Goal: Task Accomplishment & Management: Manage account settings

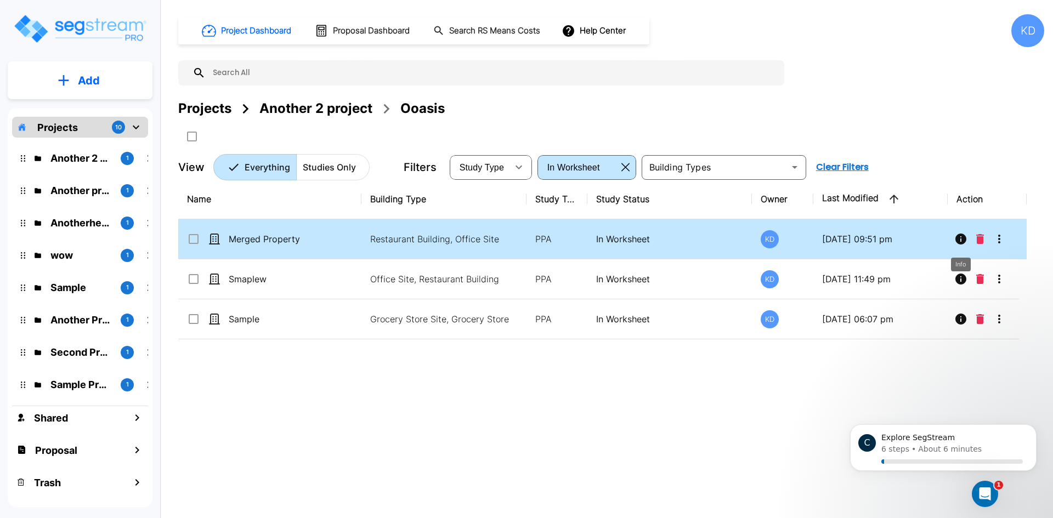
click at [959, 243] on icon "Info" at bounding box center [961, 239] width 11 height 11
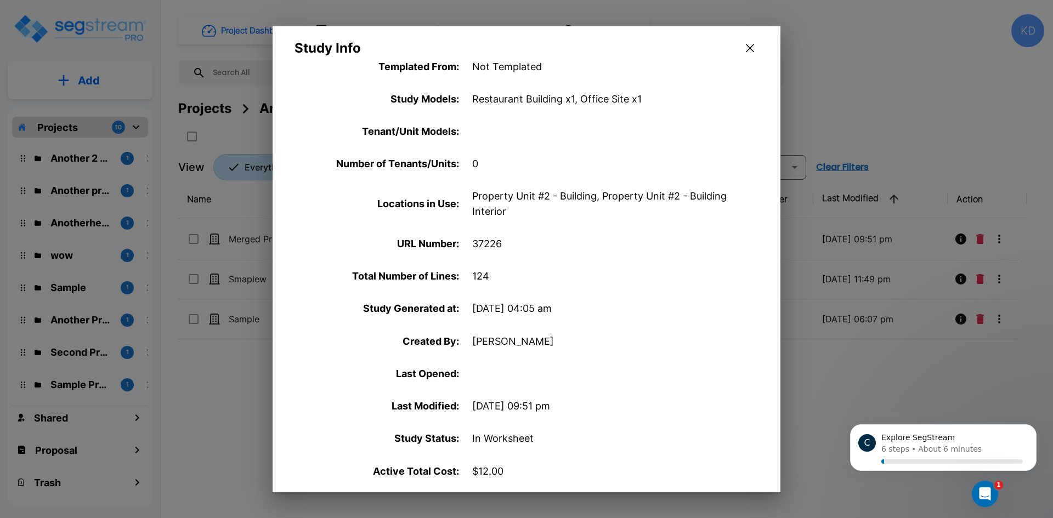
scroll to position [365, 0]
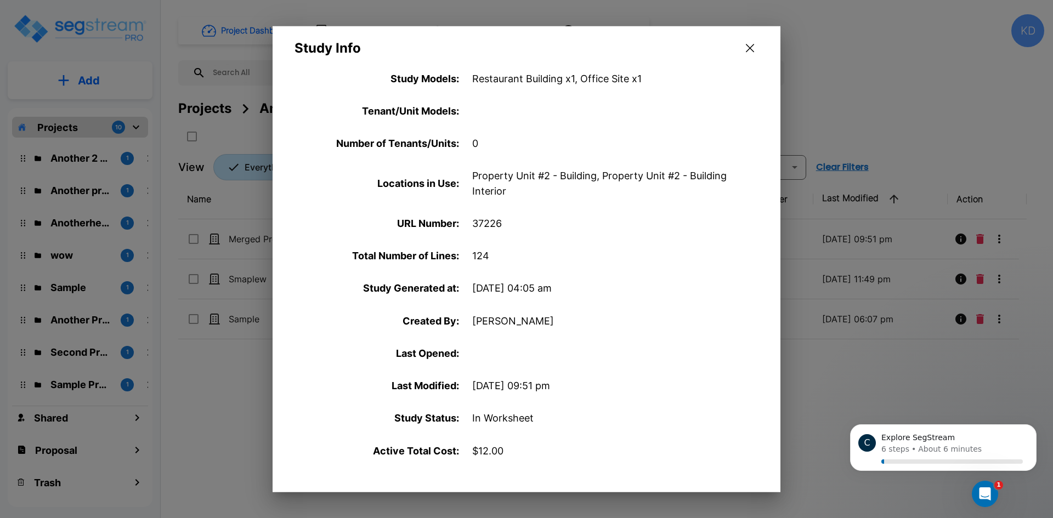
click at [754, 49] on button "button" at bounding box center [750, 48] width 17 height 18
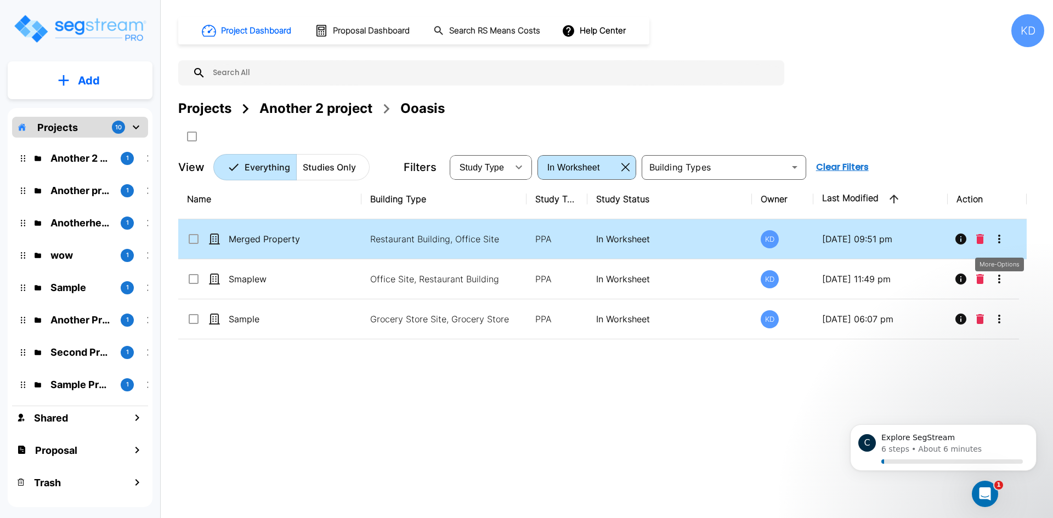
click at [1006, 240] on icon "More-Options" at bounding box center [999, 239] width 13 height 13
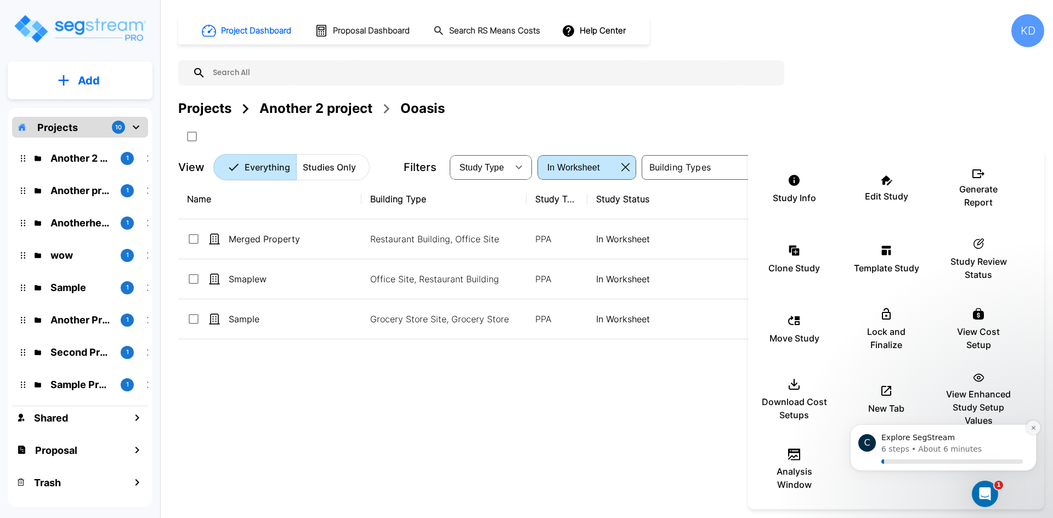
click at [1032, 430] on icon "Dismiss notification" at bounding box center [1034, 428] width 6 height 6
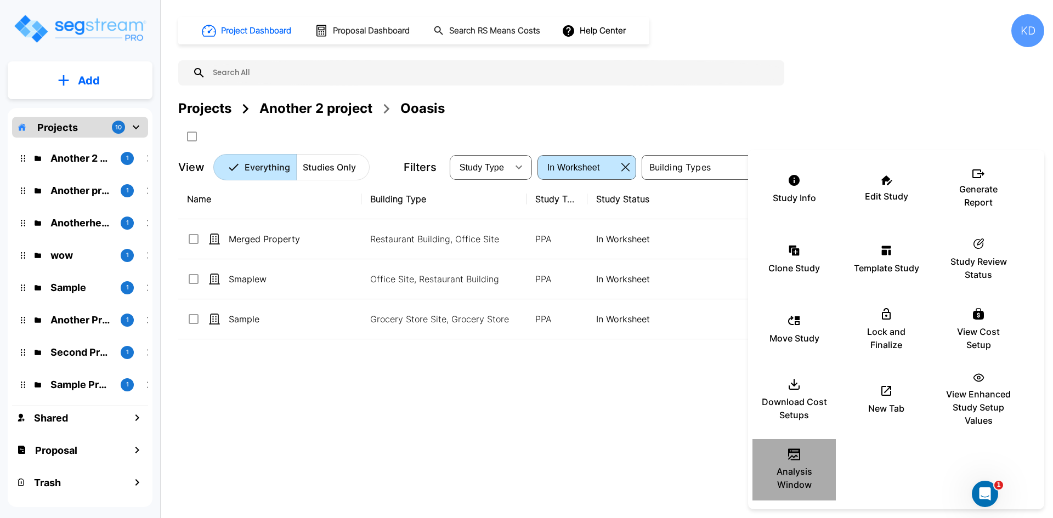
click at [802, 460] on div "Analysis Window" at bounding box center [794, 470] width 66 height 55
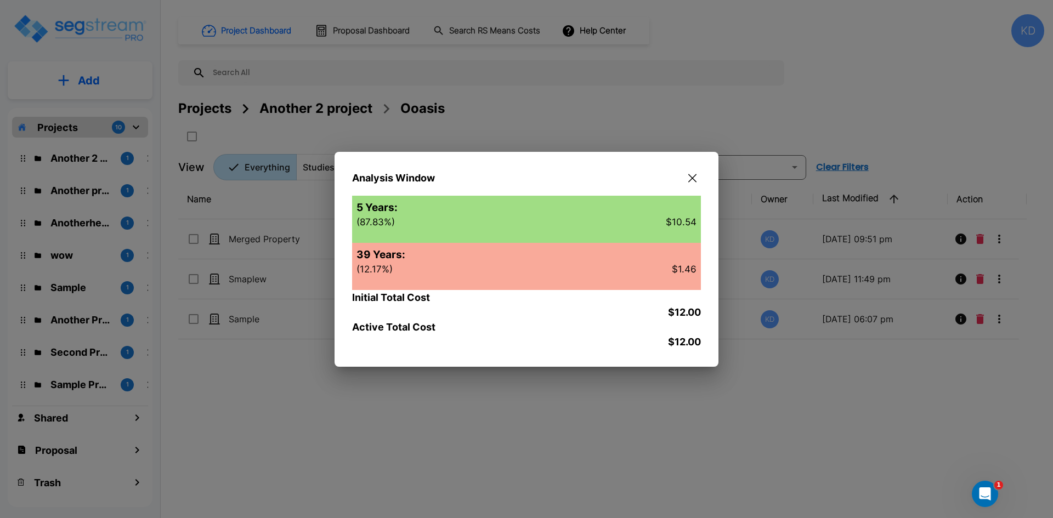
click at [695, 179] on icon "button" at bounding box center [692, 178] width 8 height 9
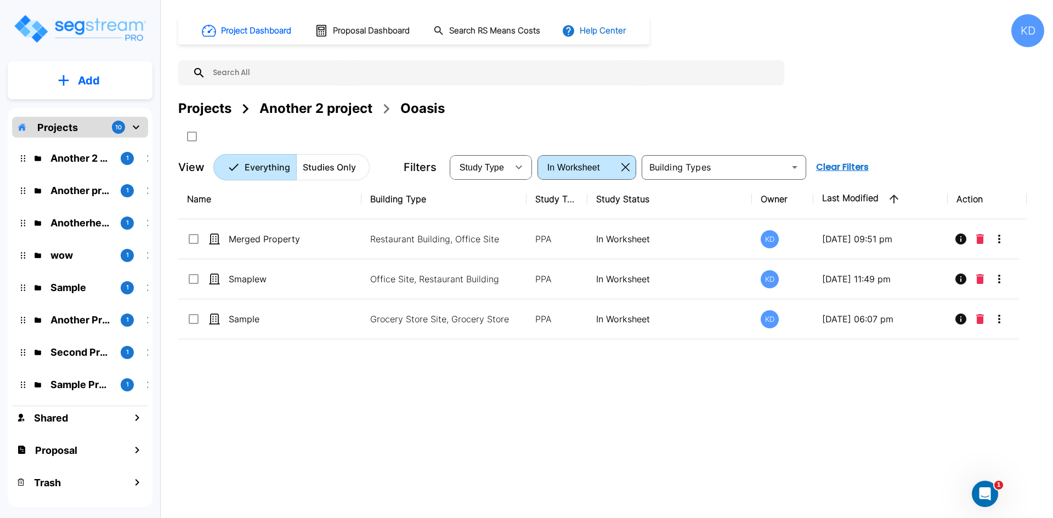
click at [597, 41] on button "Help Center" at bounding box center [595, 30] width 71 height 21
click at [383, 27] on div at bounding box center [526, 259] width 1053 height 518
click at [383, 33] on h1 "Proposal Dashboard" at bounding box center [371, 31] width 77 height 13
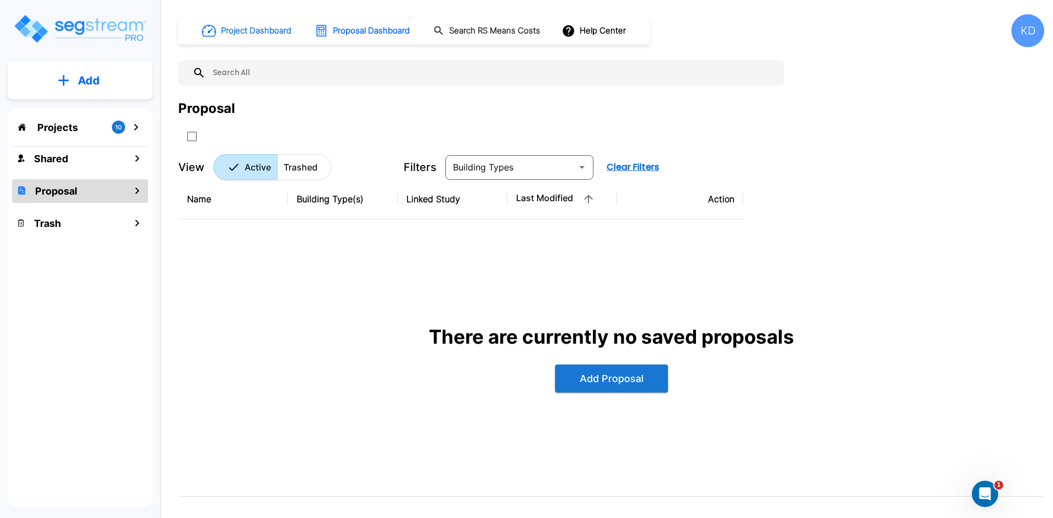
click at [283, 27] on h1 "Project Dashboard" at bounding box center [256, 31] width 70 height 13
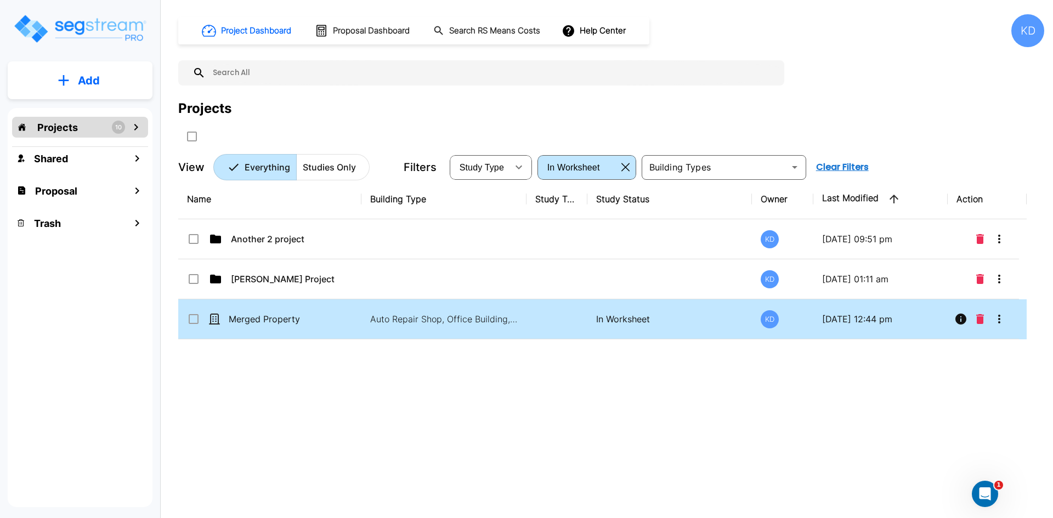
click at [532, 319] on td at bounding box center [557, 320] width 61 height 40
drag, startPoint x: 532, startPoint y: 319, endPoint x: 532, endPoint y: 326, distance: 7.2
click at [532, 326] on td at bounding box center [557, 320] width 61 height 40
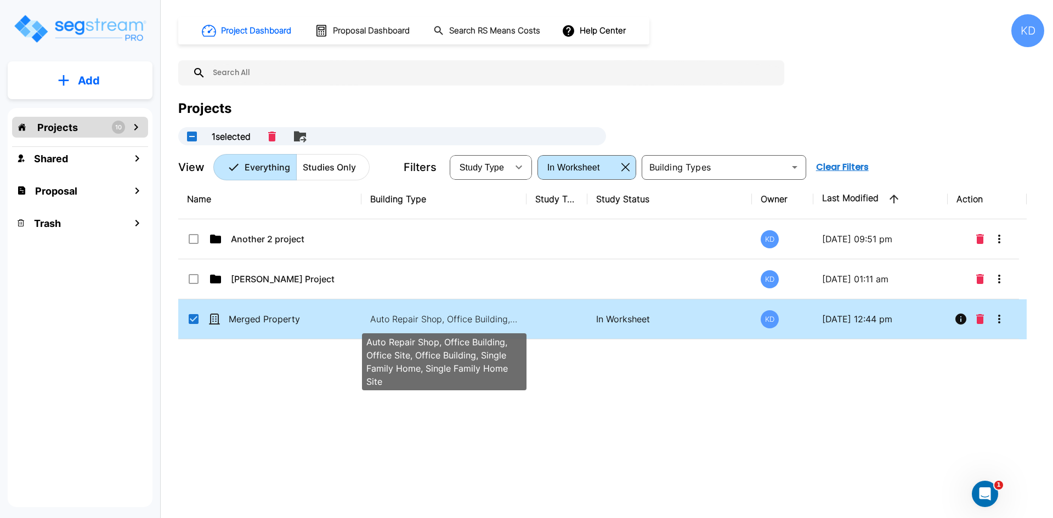
click at [484, 315] on p "Auto Repair Shop, Office Building, Office Site, Office Building, Single Family …" at bounding box center [444, 319] width 148 height 13
checkbox input "false"
click at [484, 315] on p "Auto Repair Shop, Office Building, Office Site, Office Building, Single Family …" at bounding box center [444, 319] width 148 height 13
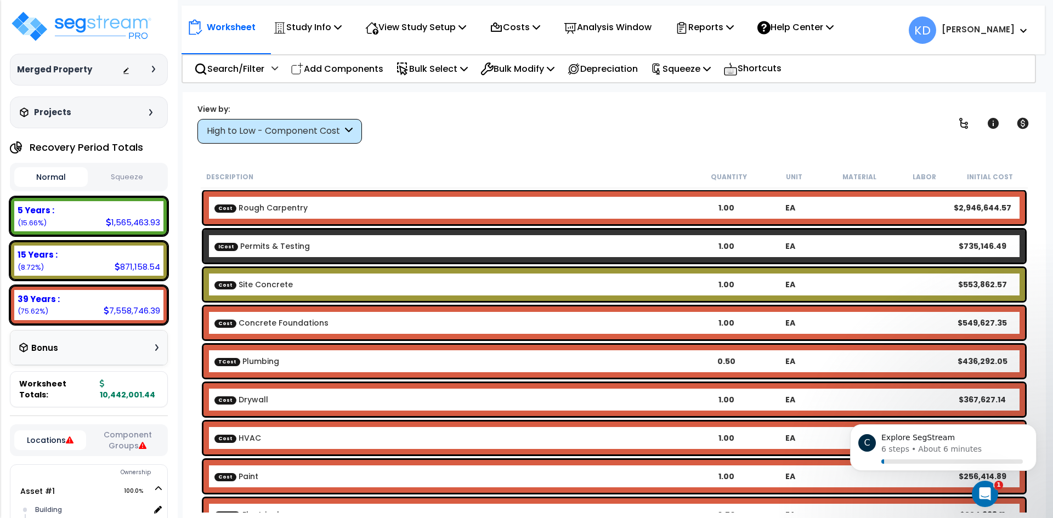
click at [142, 442] on icon at bounding box center [143, 446] width 8 height 8
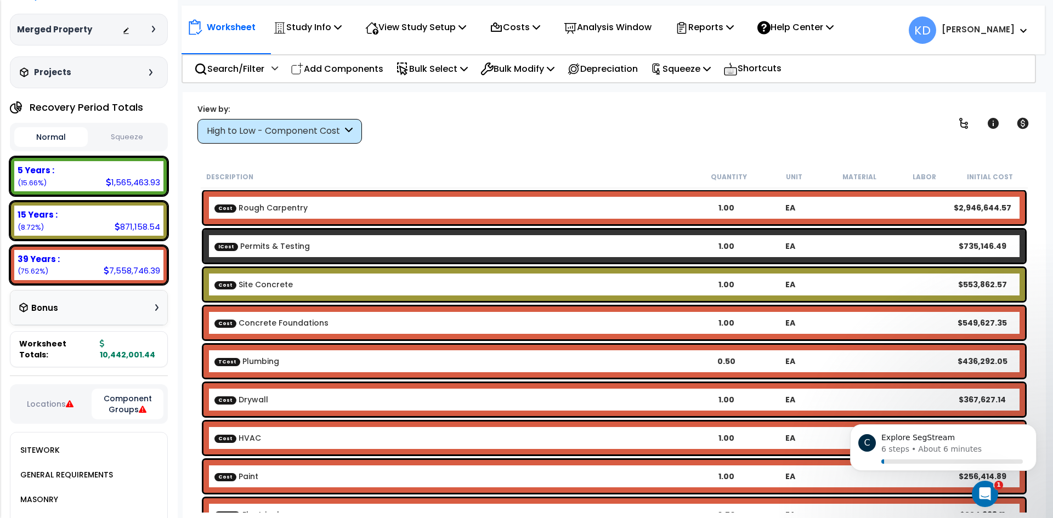
scroll to position [219, 0]
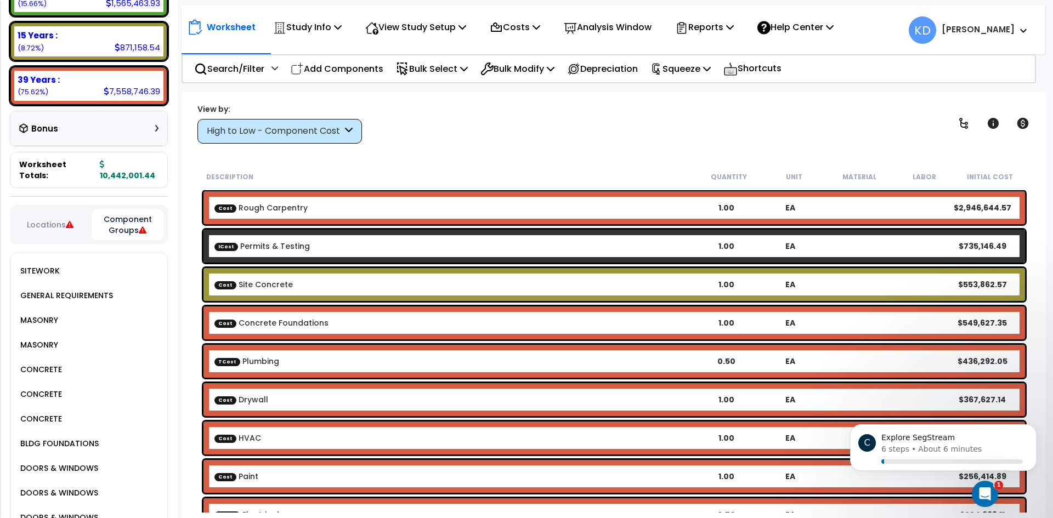
click at [69, 221] on icon at bounding box center [70, 225] width 8 height 8
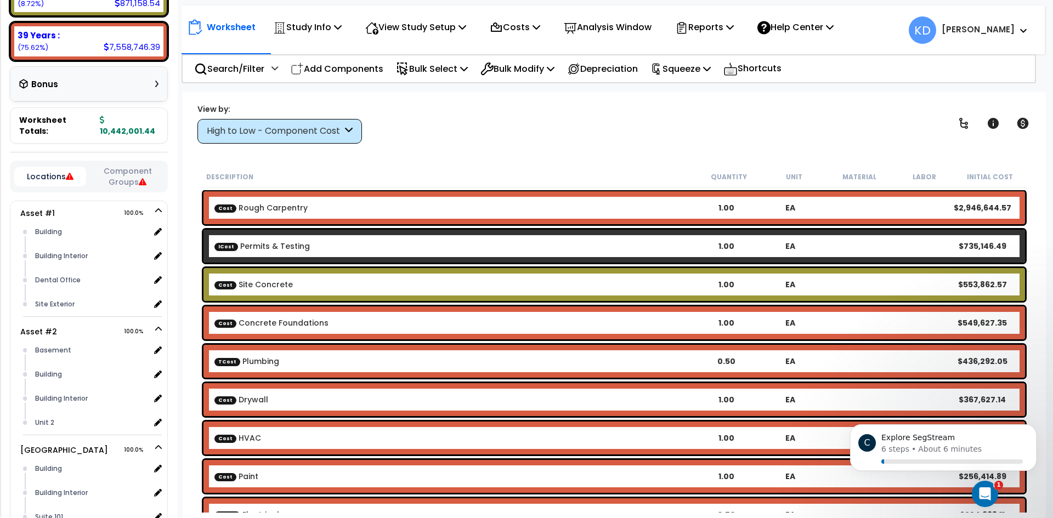
scroll to position [0, 0]
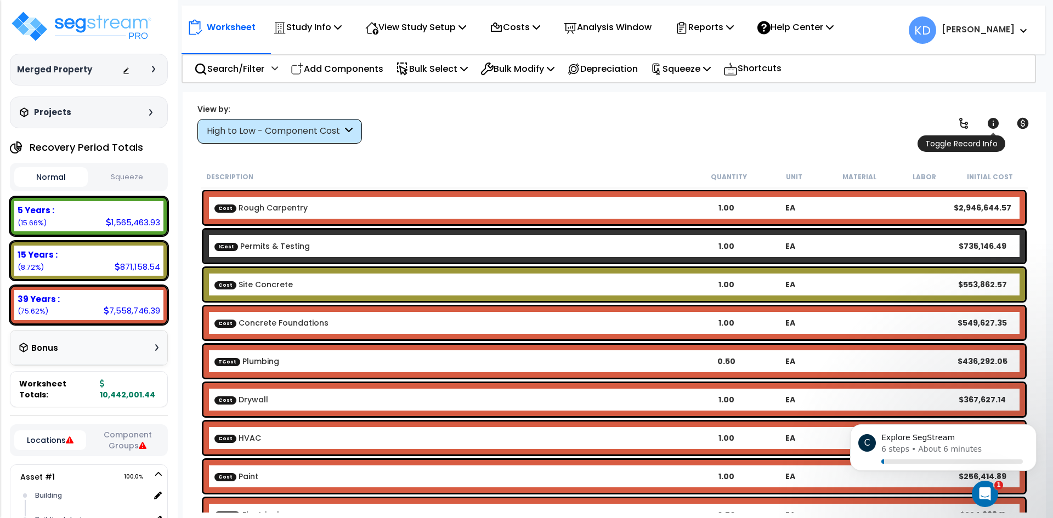
click at [1000, 120] on icon at bounding box center [993, 123] width 13 height 13
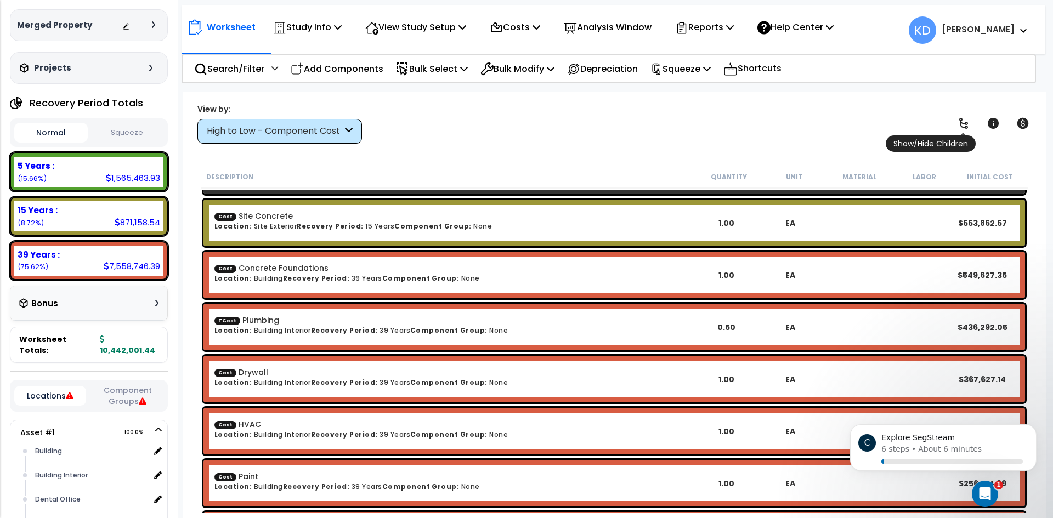
scroll to position [55, 0]
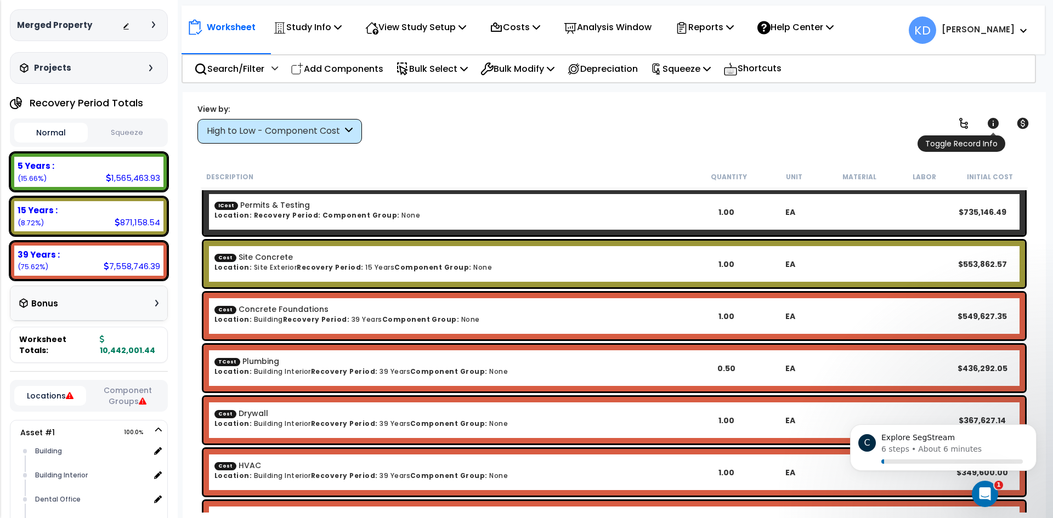
click at [994, 118] on icon at bounding box center [993, 123] width 11 height 11
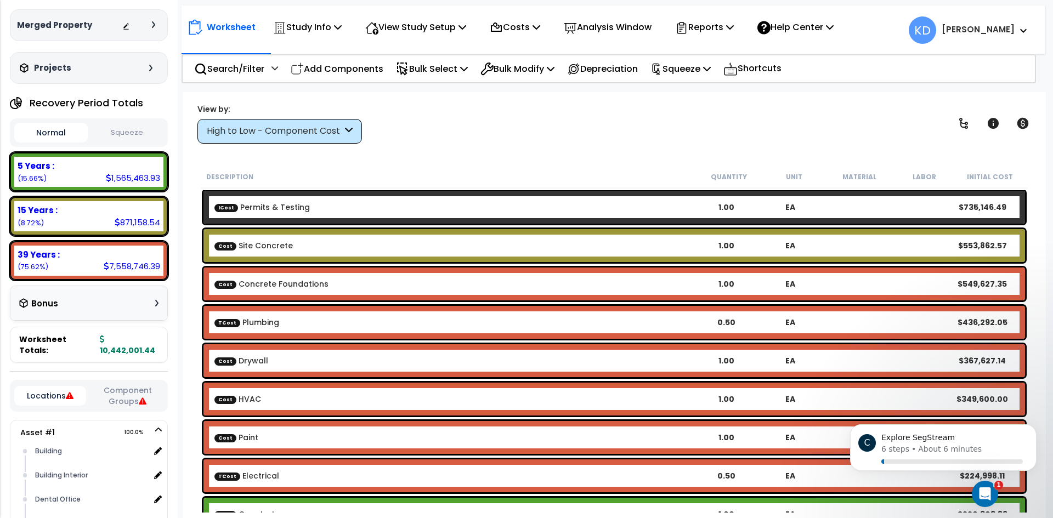
scroll to position [0, 0]
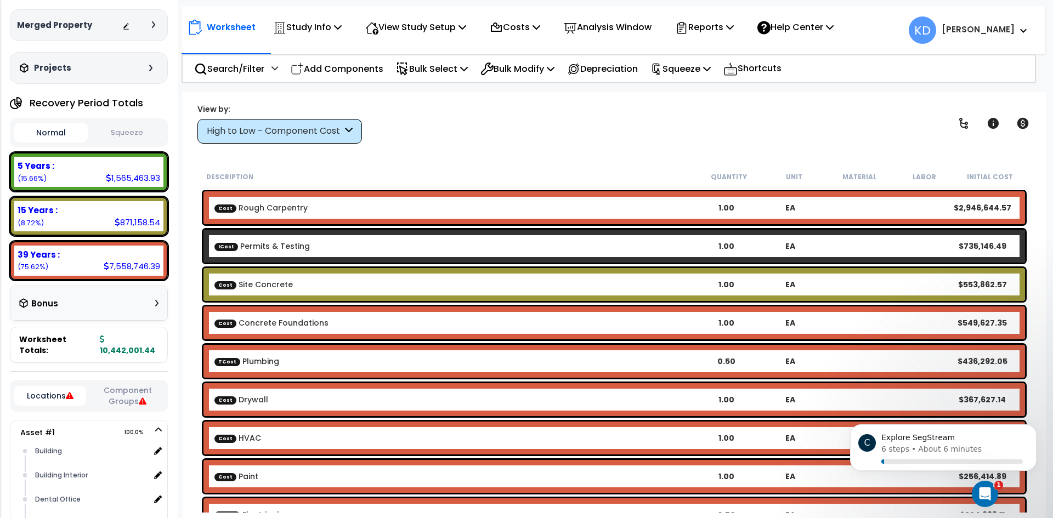
click at [345, 131] on div "High to Low - Component Cost" at bounding box center [279, 131] width 165 height 25
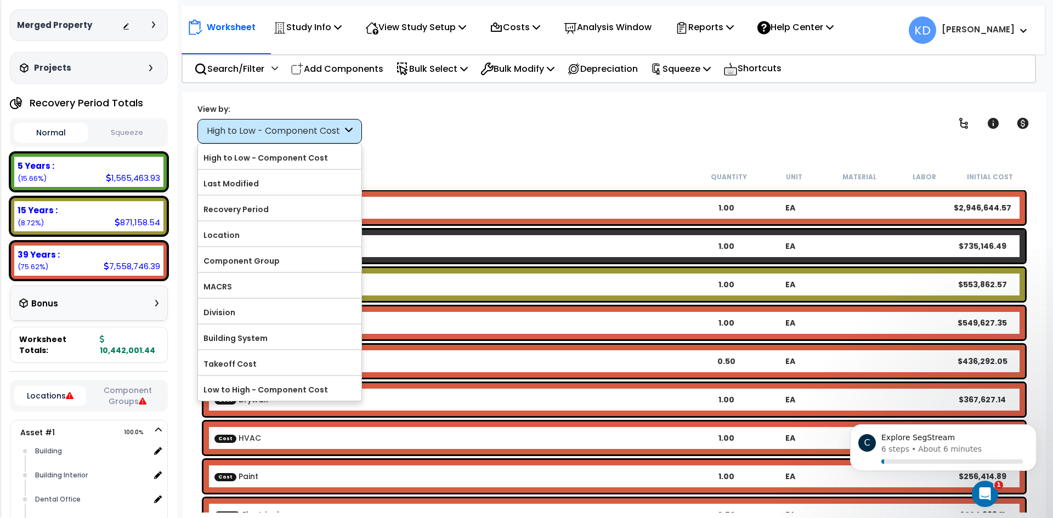
click at [345, 131] on div "High to Low - Component Cost" at bounding box center [279, 131] width 165 height 25
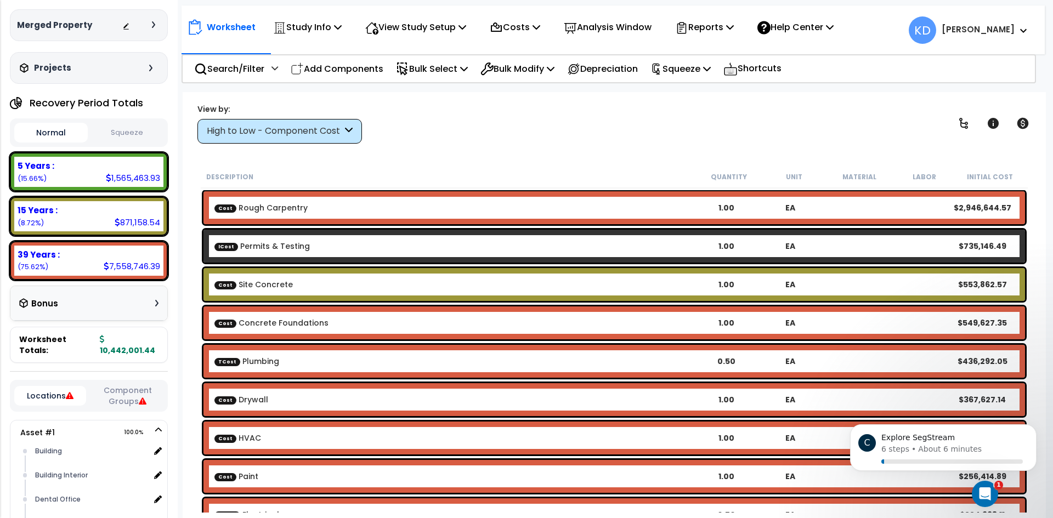
click at [472, 141] on div "View by: High to Low - Component Cost High to Low - Component Cost" at bounding box center [615, 123] width 842 height 41
click at [699, 68] on p "Squeeze" at bounding box center [681, 68] width 60 height 15
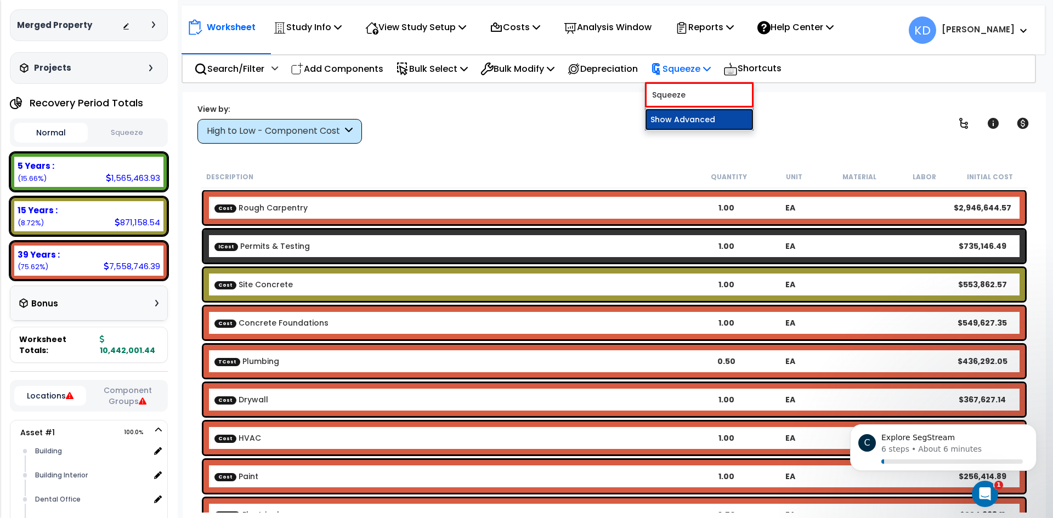
click at [674, 128] on link "Show Advanced" at bounding box center [699, 120] width 109 height 22
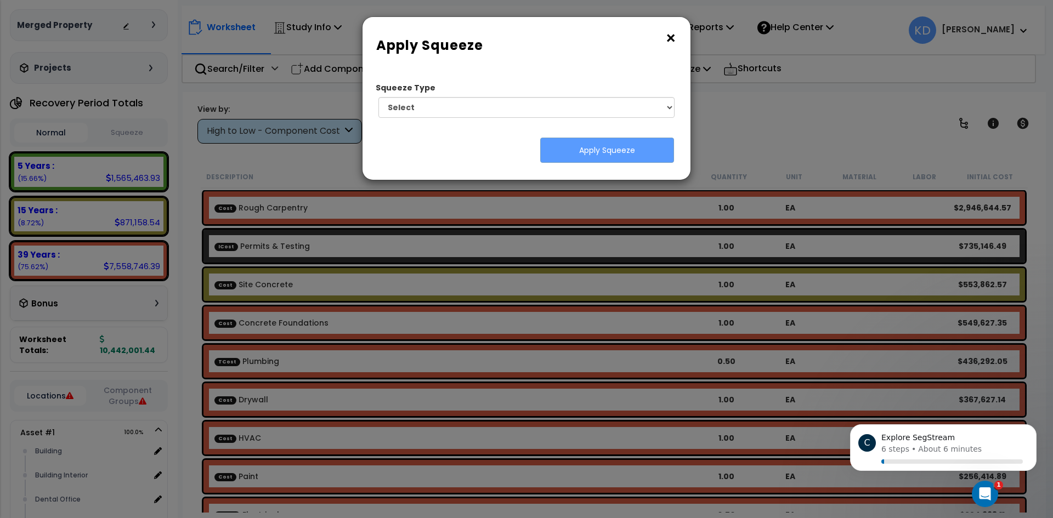
click at [673, 38] on button "×" at bounding box center [671, 39] width 12 height 18
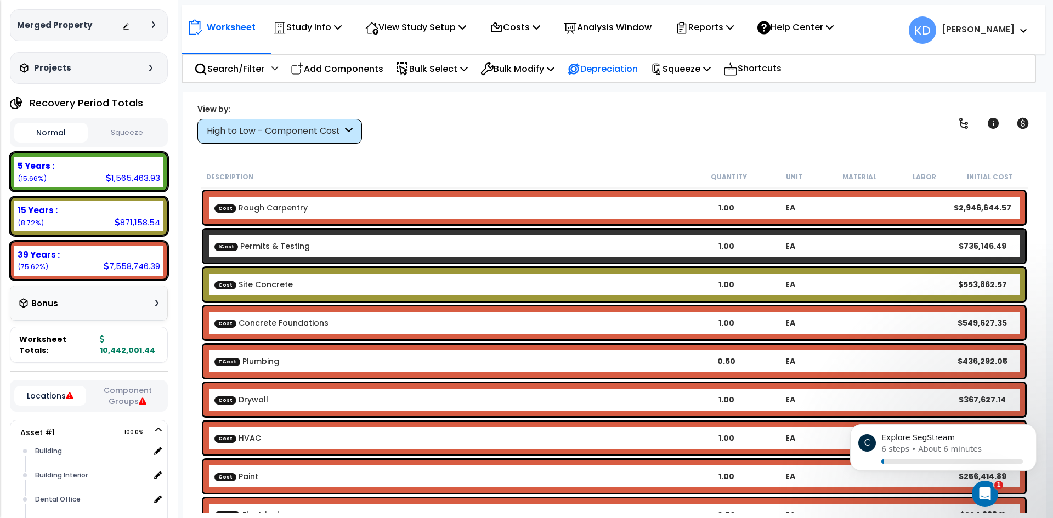
click at [638, 77] on div "Depreciation" at bounding box center [602, 69] width 71 height 26
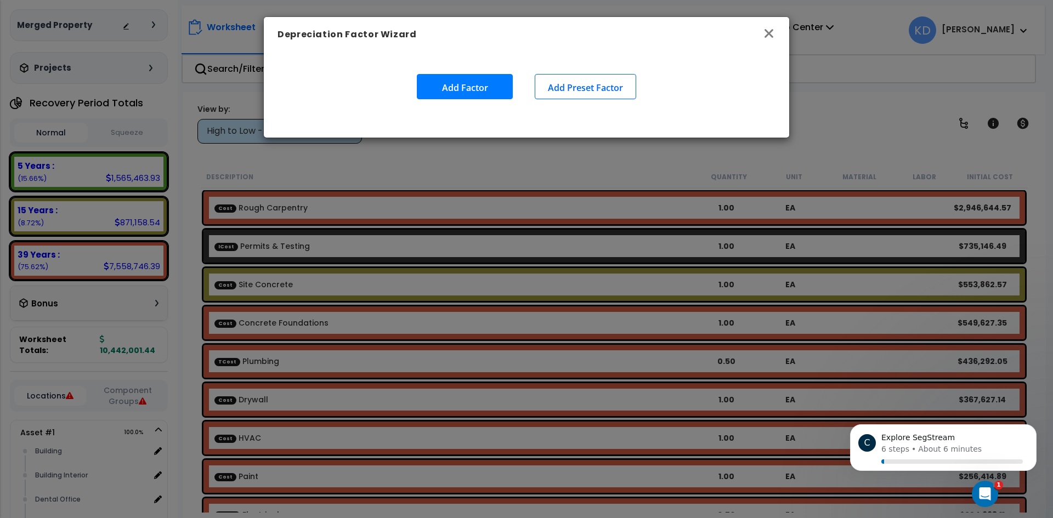
click at [770, 38] on icon "button" at bounding box center [769, 33] width 13 height 13
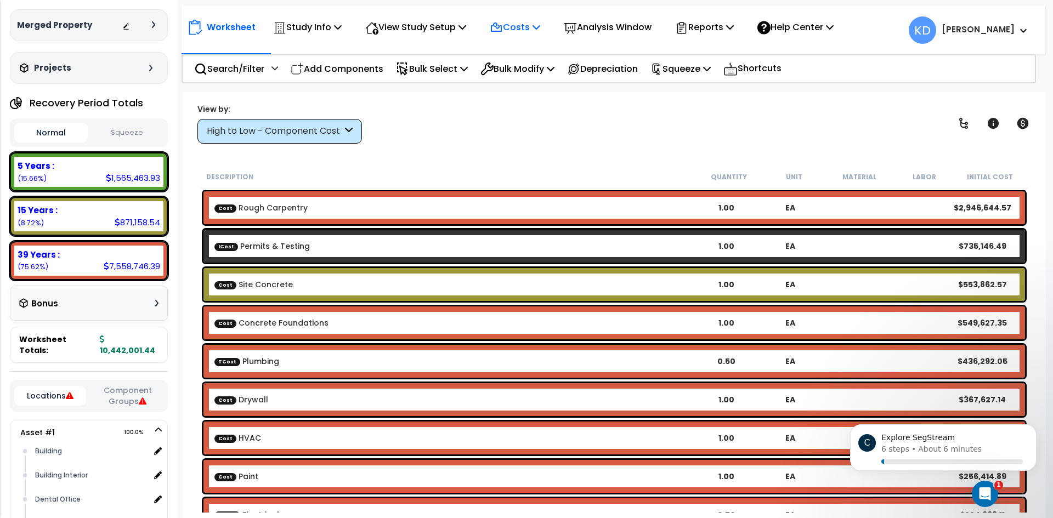
click at [526, 33] on p "Costs" at bounding box center [515, 27] width 50 height 15
click at [639, 32] on p "Analysis Window" at bounding box center [608, 27] width 88 height 15
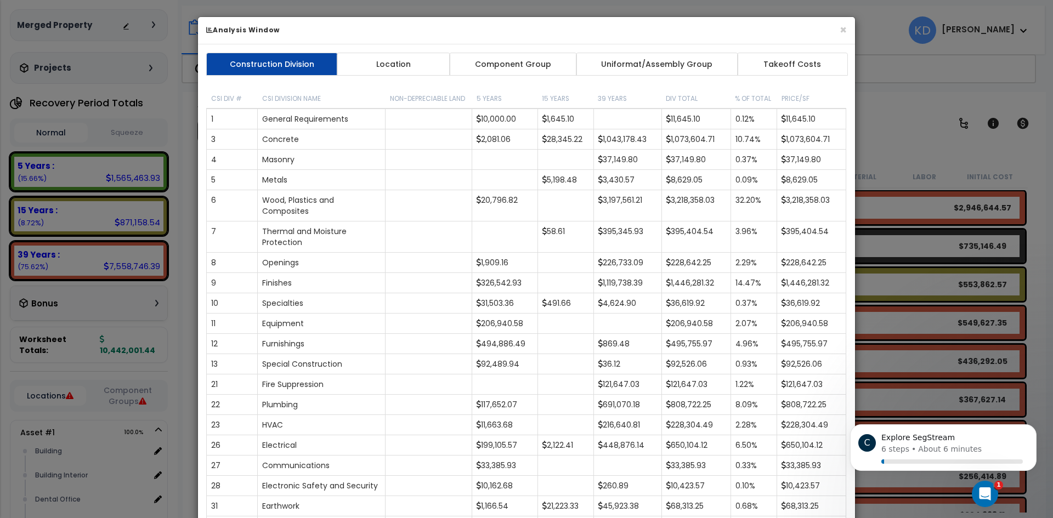
click at [838, 34] on h6 "Analysis Window" at bounding box center [526, 29] width 641 height 9
click at [848, 25] on div "× Analysis Window" at bounding box center [526, 30] width 657 height 27
click at [841, 32] on button "×" at bounding box center [843, 30] width 7 height 12
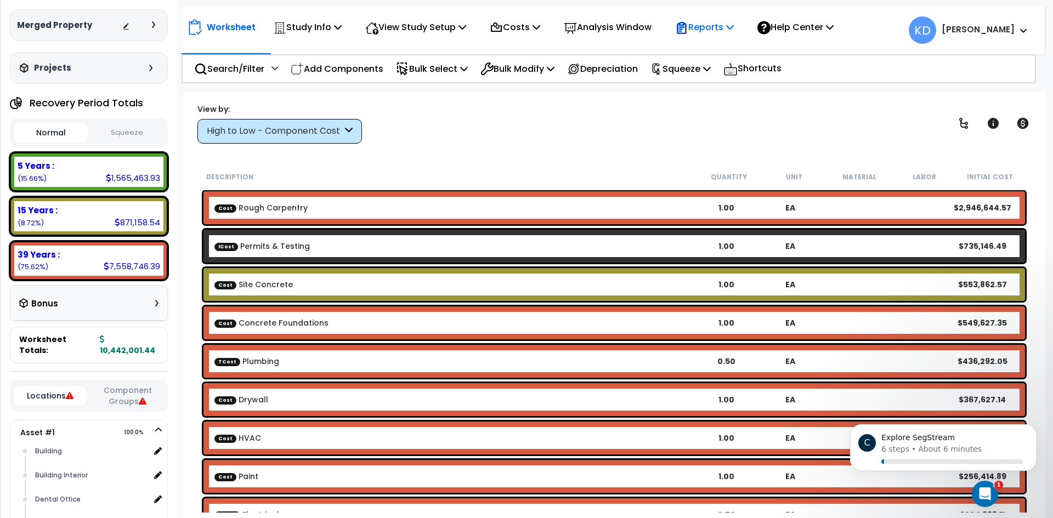
click at [734, 34] on p "Reports" at bounding box center [704, 27] width 59 height 15
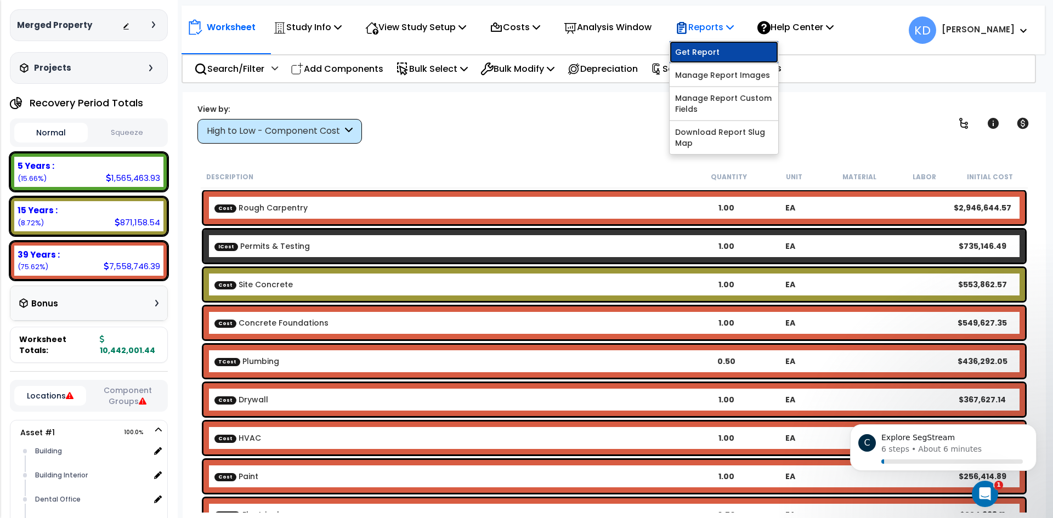
click at [718, 53] on link "Get Report" at bounding box center [724, 52] width 109 height 22
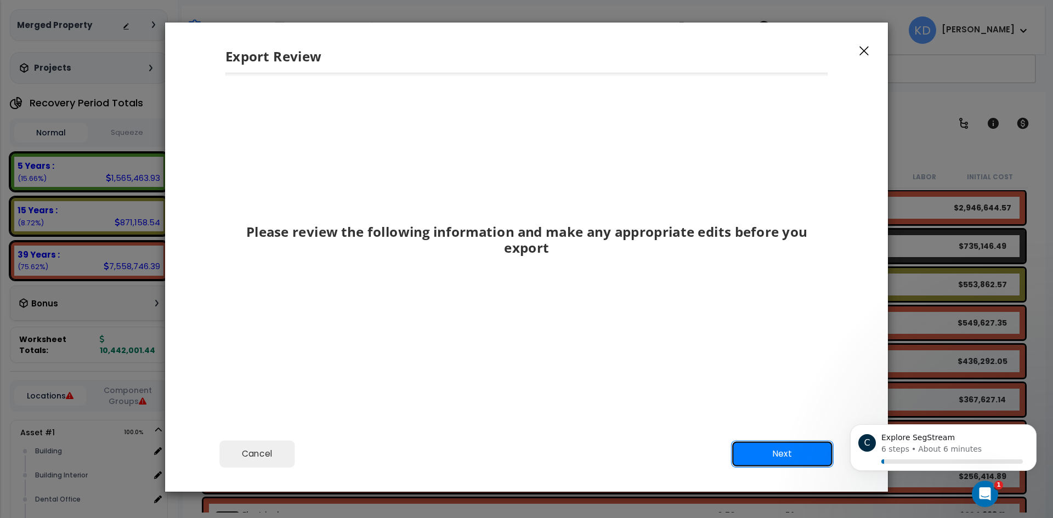
click at [735, 447] on button "Next" at bounding box center [782, 454] width 103 height 27
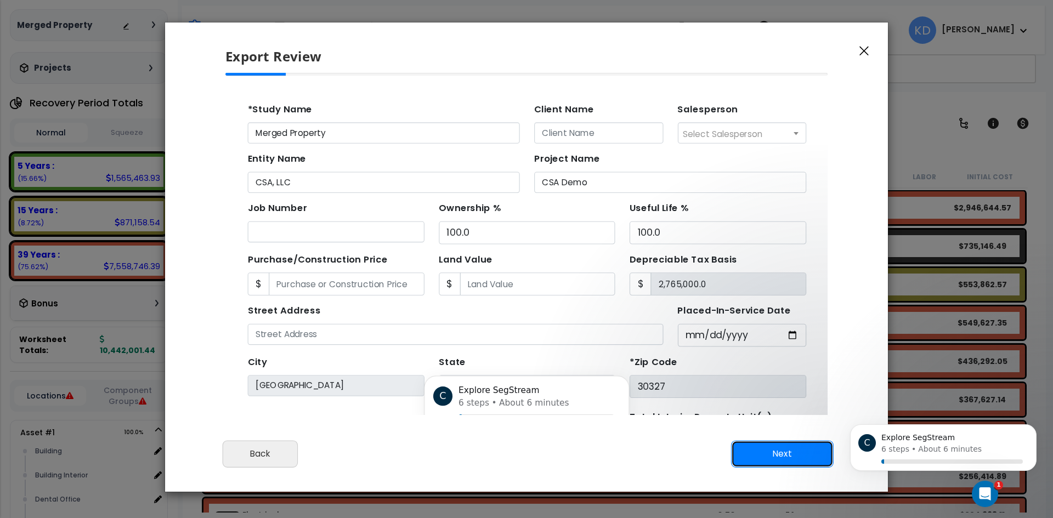
click at [744, 449] on button "Next" at bounding box center [782, 454] width 103 height 27
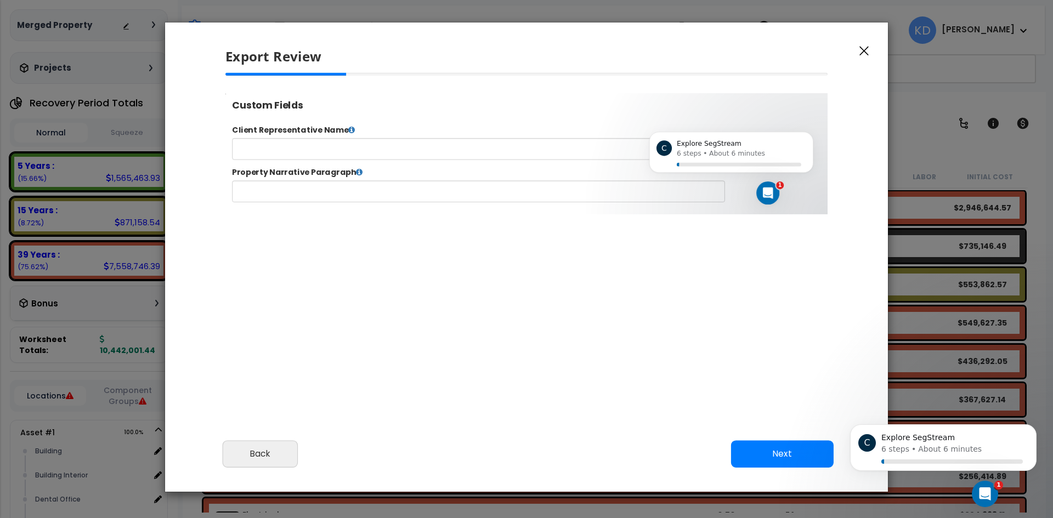
click at [863, 49] on icon "button" at bounding box center [864, 51] width 9 height 10
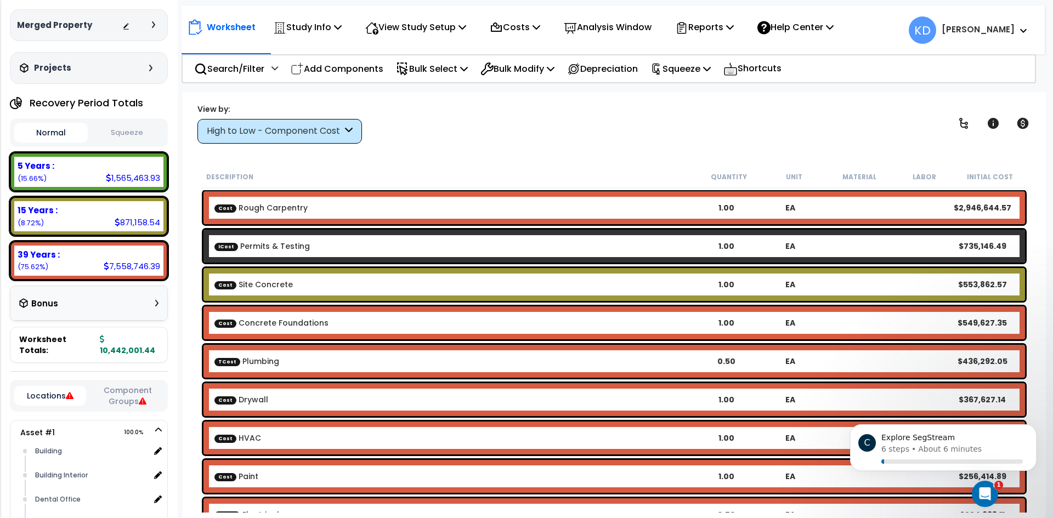
scroll to position [447, 27]
click at [645, 19] on div "Analysis Window" at bounding box center [608, 27] width 88 height 26
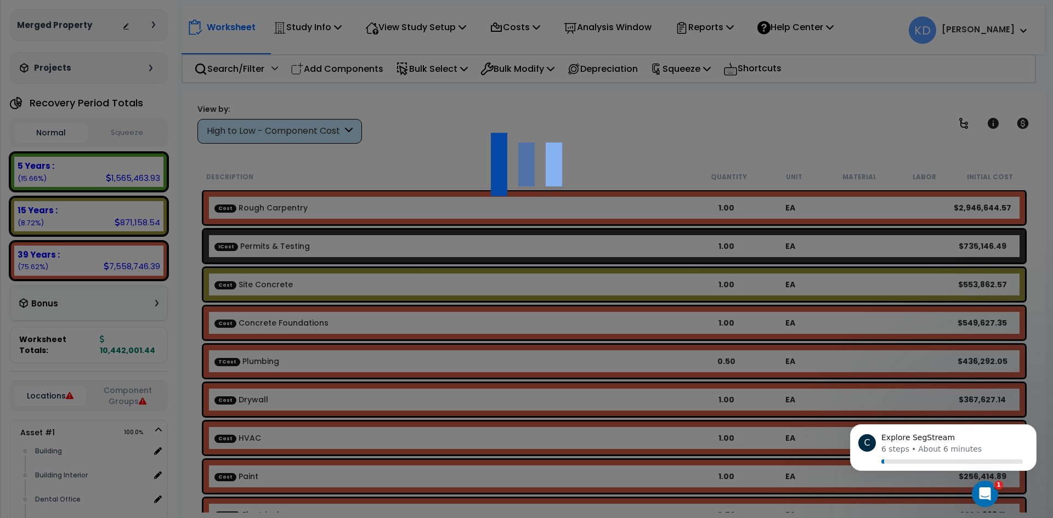
scroll to position [0, 0]
click at [697, 63] on div at bounding box center [526, 259] width 1053 height 518
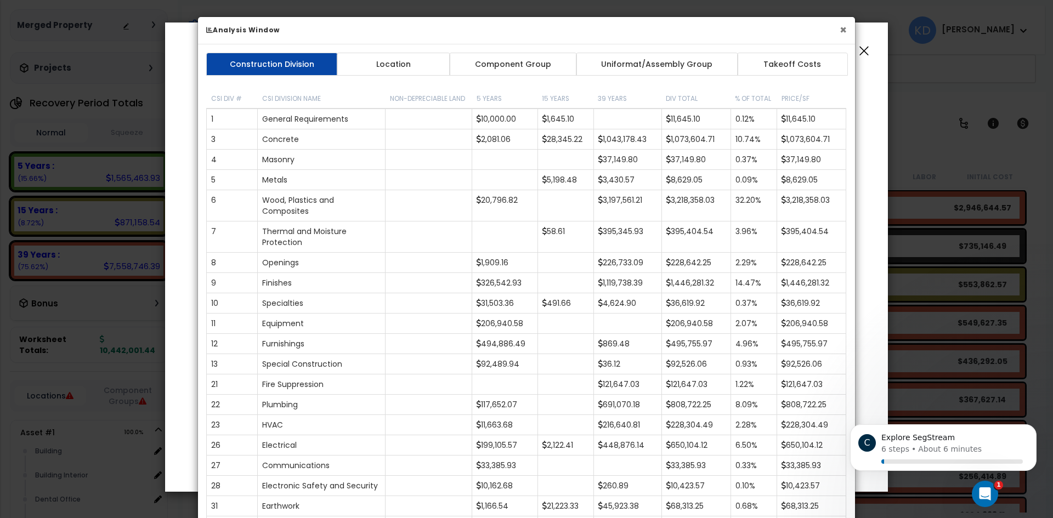
click at [846, 36] on button "×" at bounding box center [843, 30] width 7 height 12
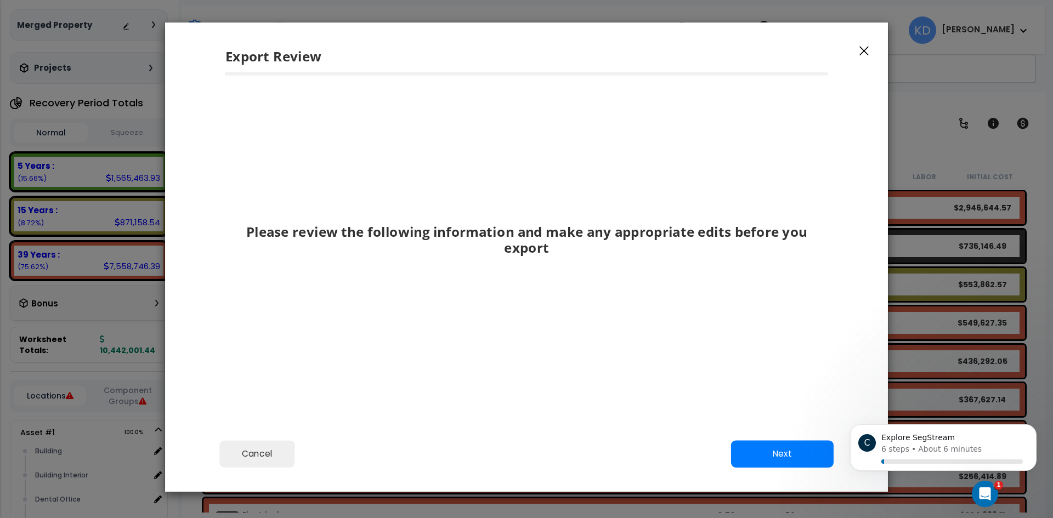
click at [868, 51] on icon "button" at bounding box center [864, 51] width 9 height 10
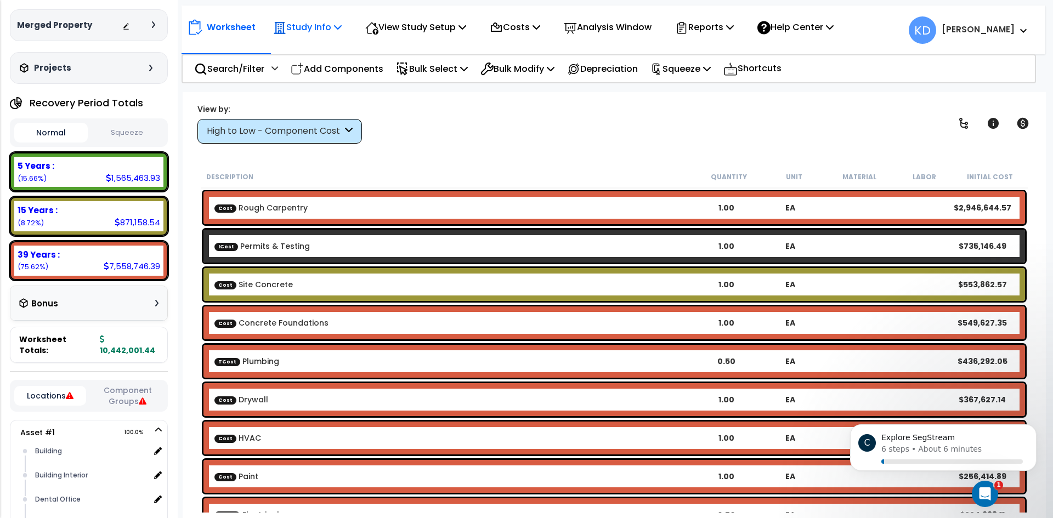
click at [329, 27] on p "Study Info" at bounding box center [307, 27] width 69 height 15
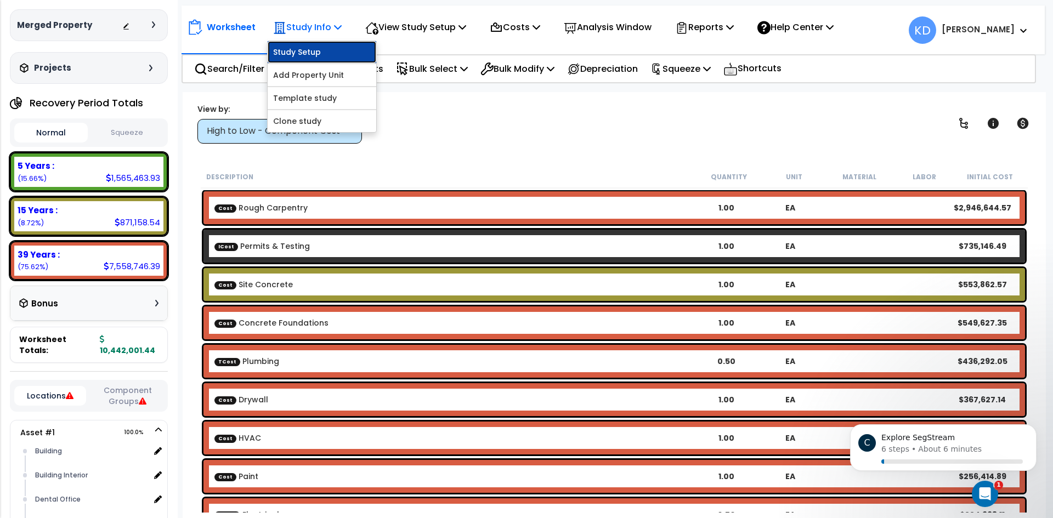
click at [328, 53] on link "Study Setup" at bounding box center [322, 52] width 109 height 22
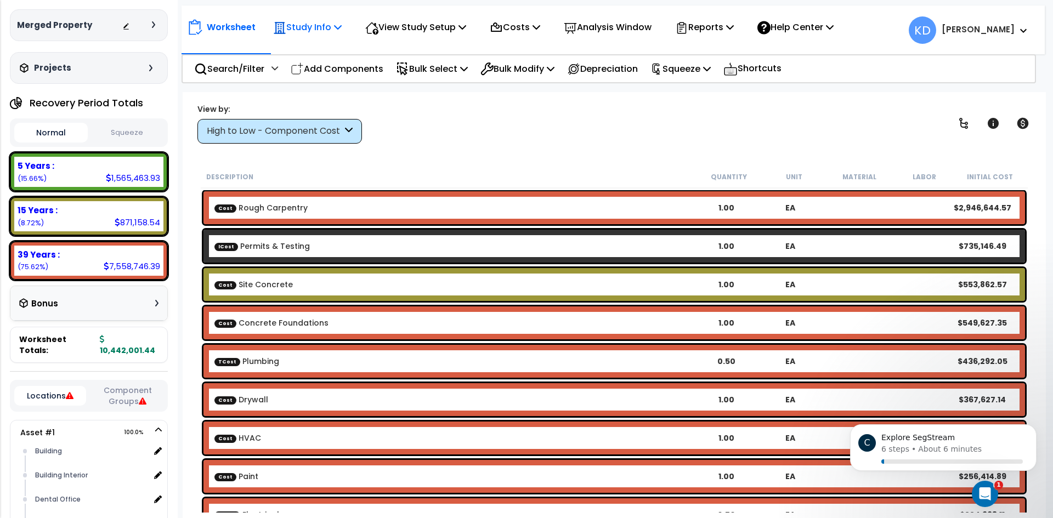
click at [331, 32] on p "Study Info" at bounding box center [307, 27] width 69 height 15
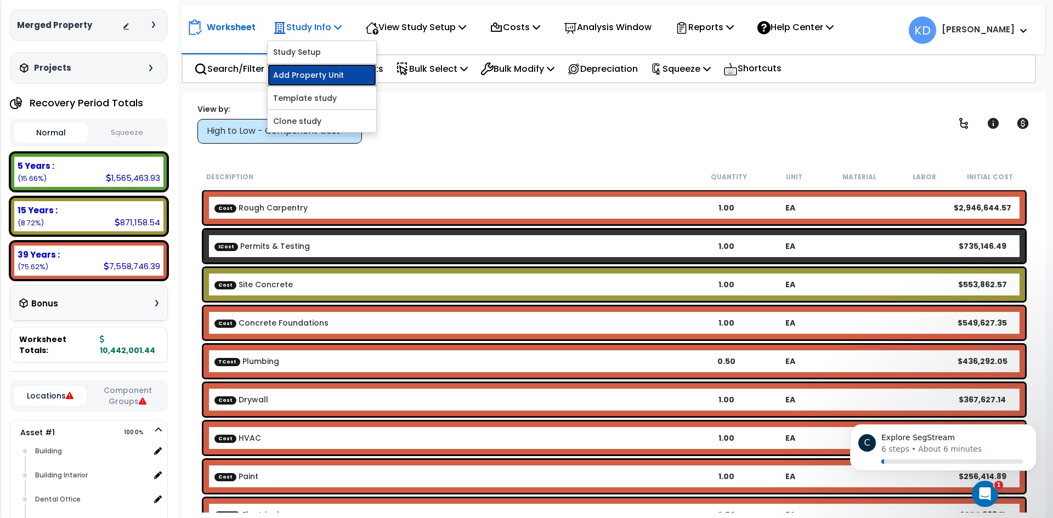
click at [338, 78] on link "Add Property Unit" at bounding box center [322, 75] width 109 height 22
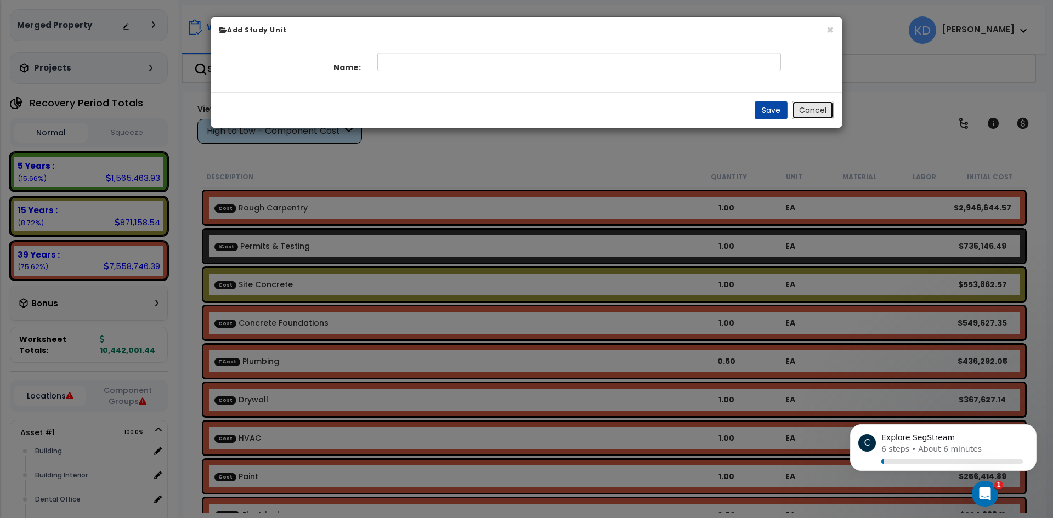
click at [814, 112] on button "Cancel" at bounding box center [813, 110] width 42 height 19
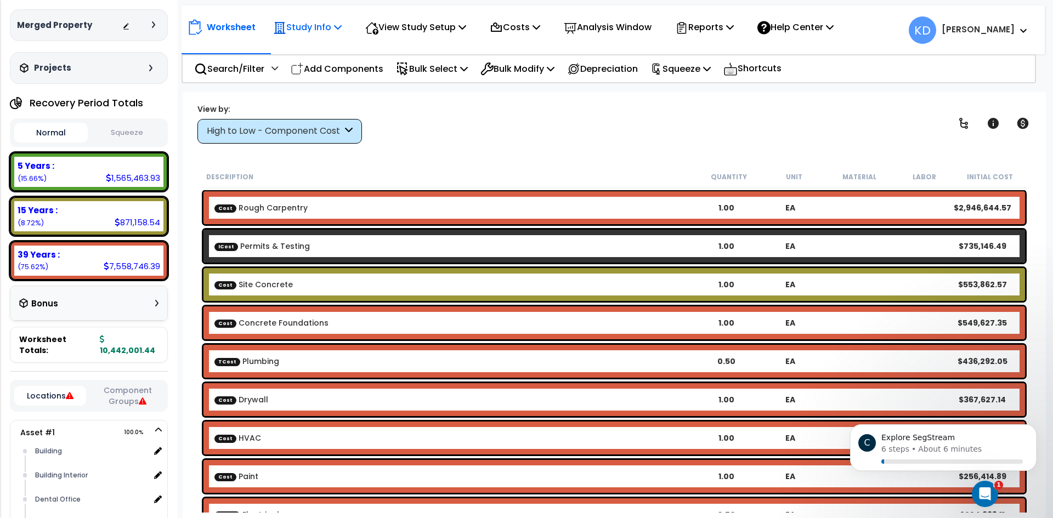
click at [329, 39] on div "Study Info" at bounding box center [307, 27] width 69 height 26
click at [314, 97] on link "Template study" at bounding box center [322, 98] width 109 height 22
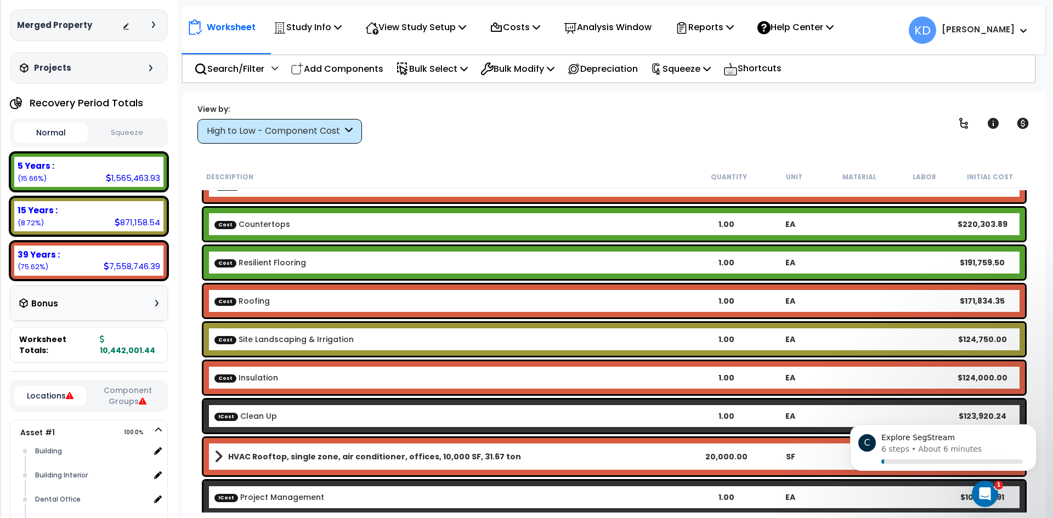
scroll to position [658, 0]
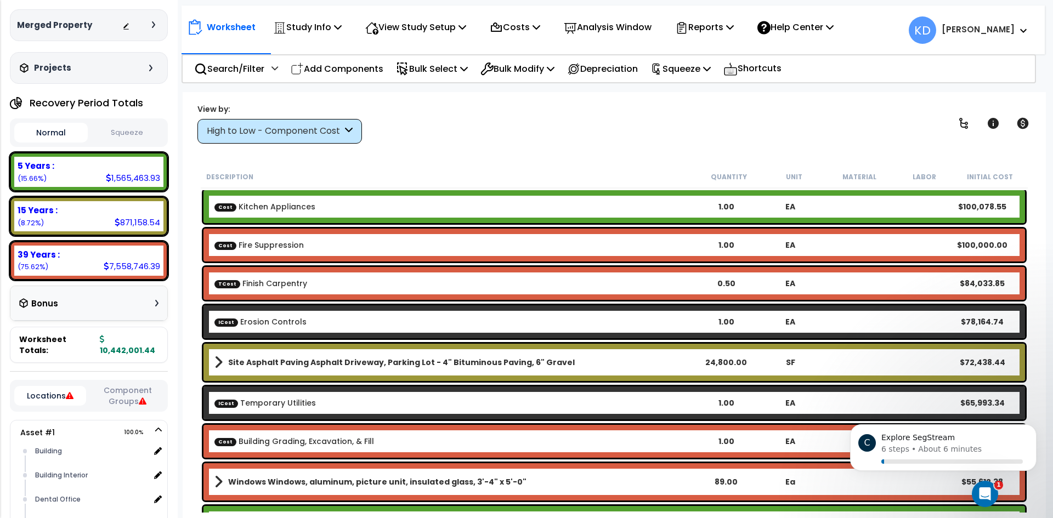
click at [142, 294] on div "Bonus" at bounding box center [88, 303] width 157 height 35
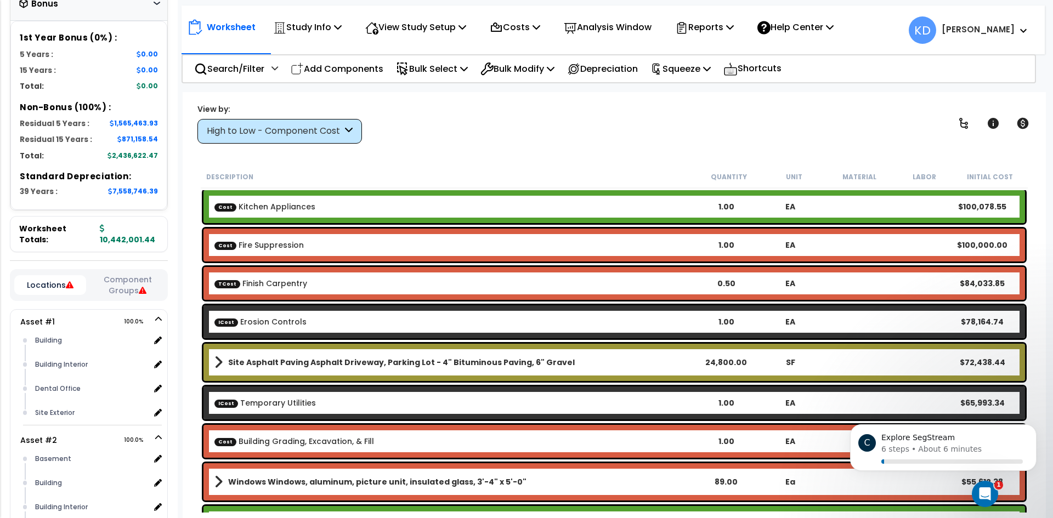
scroll to position [483, 0]
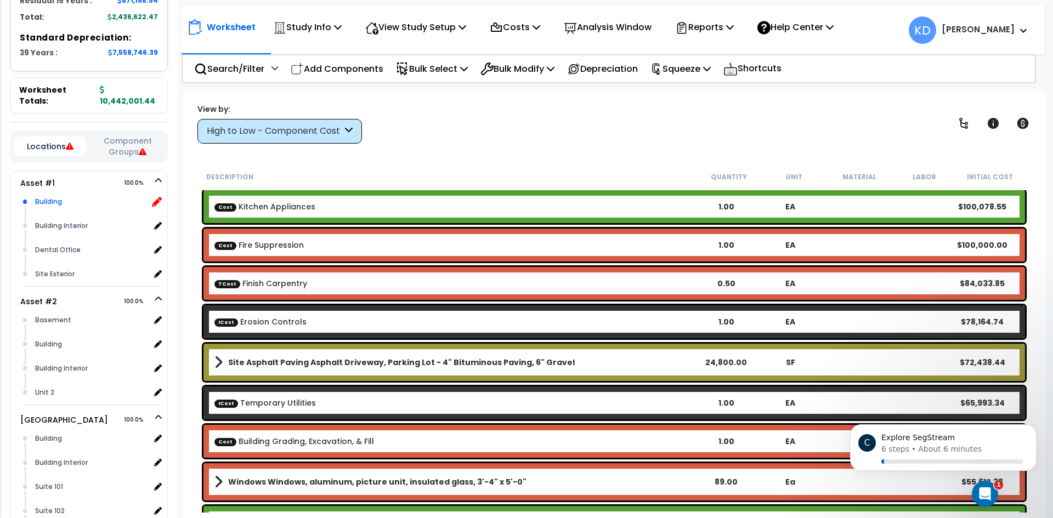
click at [156, 197] on icon at bounding box center [157, 202] width 10 height 10
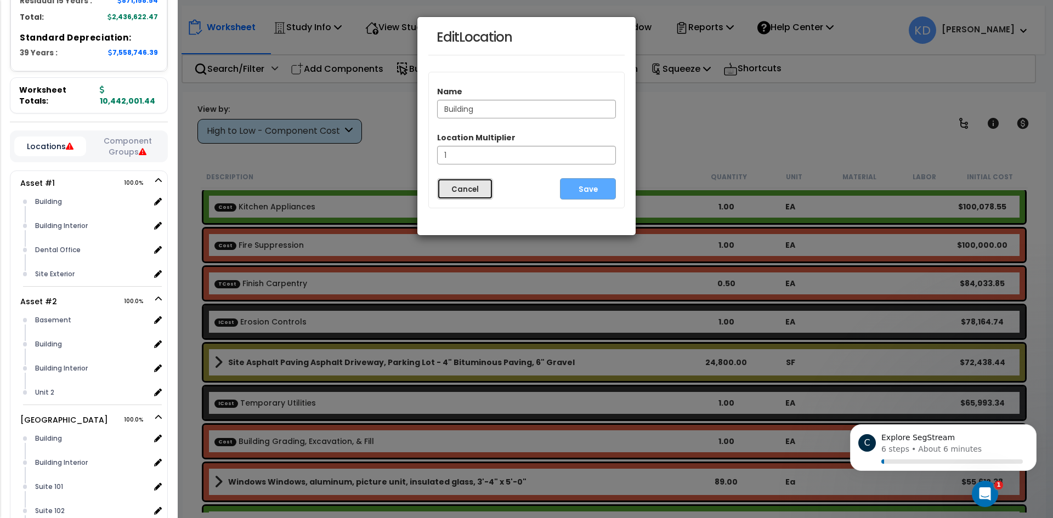
click at [474, 183] on button "Cancel" at bounding box center [465, 188] width 56 height 21
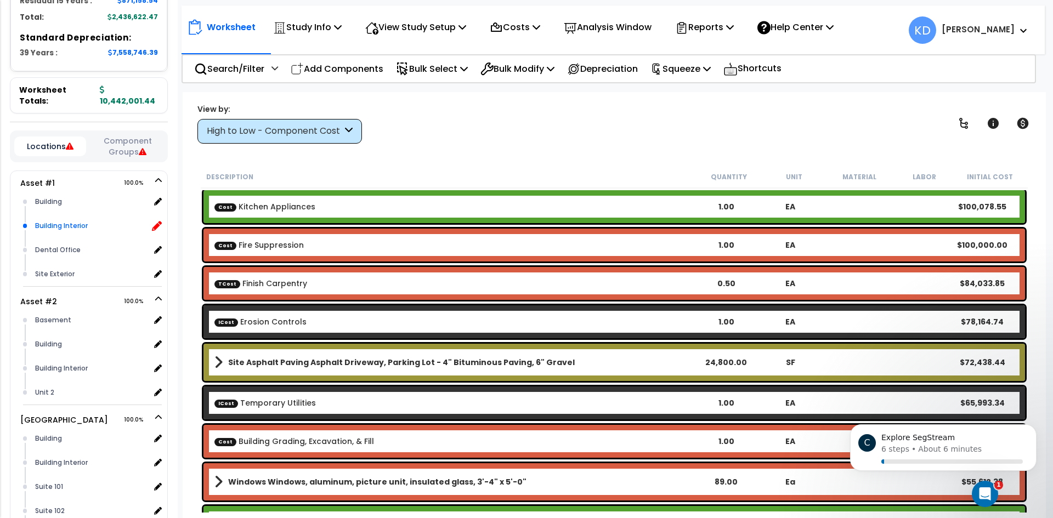
click at [154, 221] on icon at bounding box center [157, 226] width 10 height 10
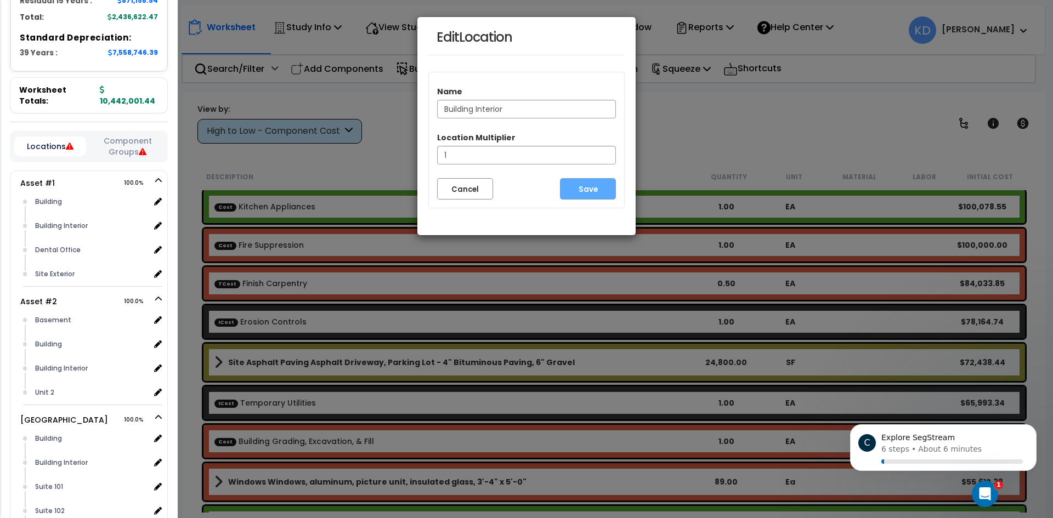
click at [456, 139] on label "Location Multiplier" at bounding box center [476, 137] width 78 height 11
click at [458, 153] on input "1" at bounding box center [526, 155] width 179 height 19
click at [238, 227] on div "Edit Location Name Building Interior Location Multiplier 1 Cancel Save" at bounding box center [526, 259] width 1053 height 518
click at [623, 39] on div "Edit Location" at bounding box center [526, 38] width 196 height 36
click at [481, 180] on button "Cancel" at bounding box center [465, 188] width 56 height 21
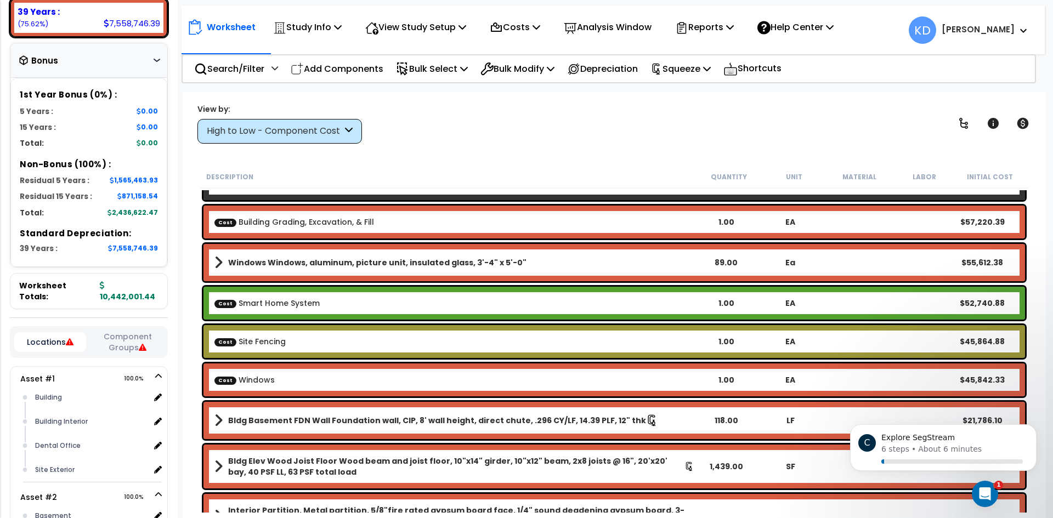
scroll to position [209, 0]
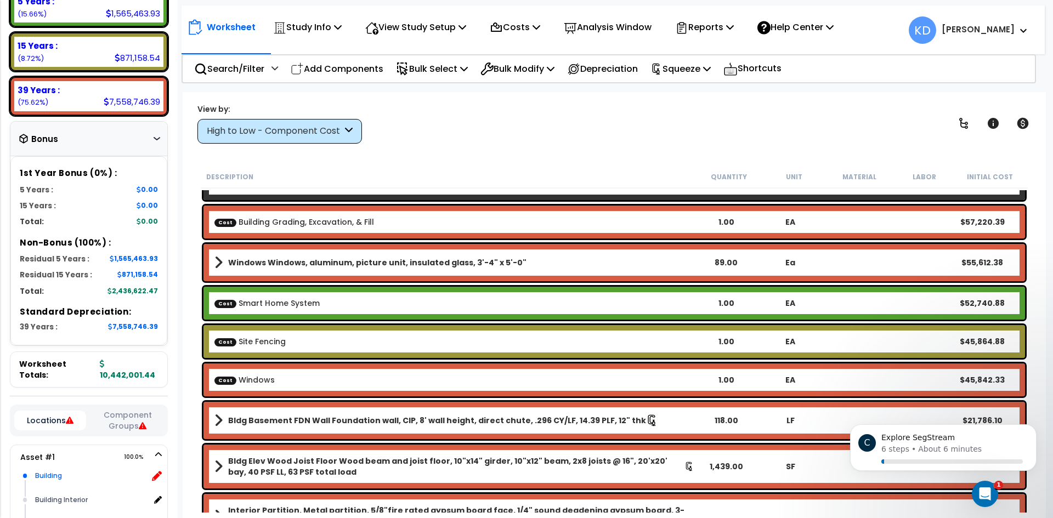
click at [157, 471] on icon at bounding box center [157, 476] width 10 height 10
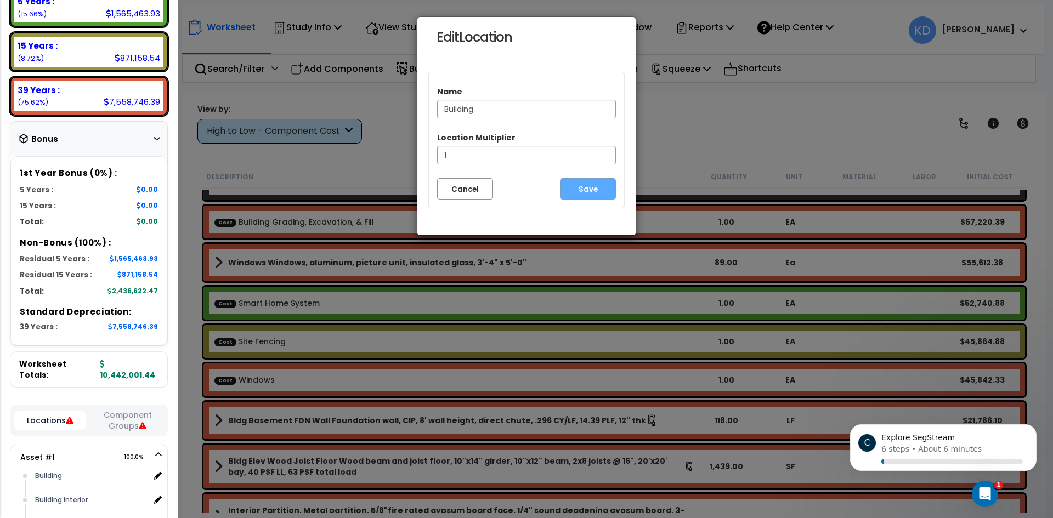
click at [602, 264] on div "Edit Location Name Building Location Multiplier 1 Cancel Save" at bounding box center [526, 259] width 1053 height 518
click at [472, 184] on button "Cancel" at bounding box center [465, 188] width 56 height 21
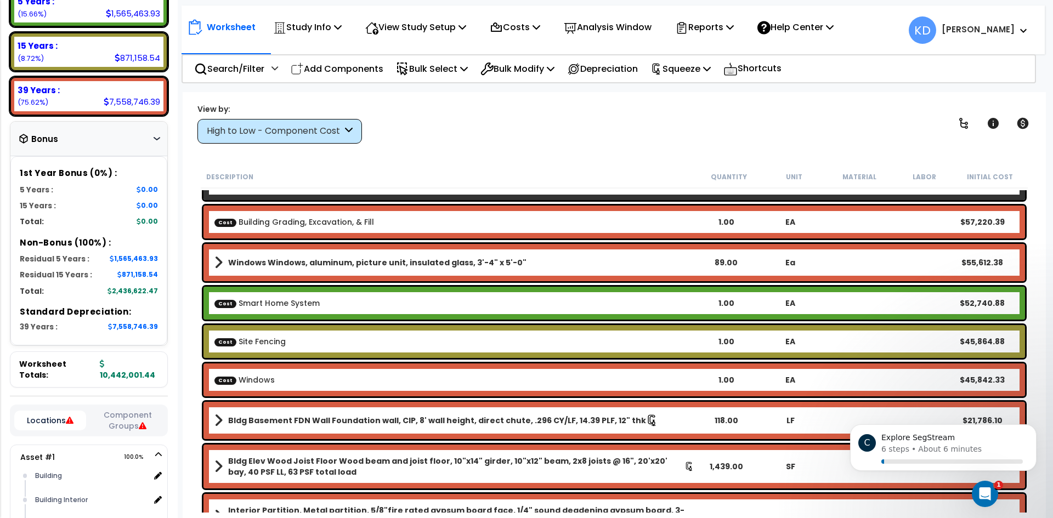
scroll to position [0, 0]
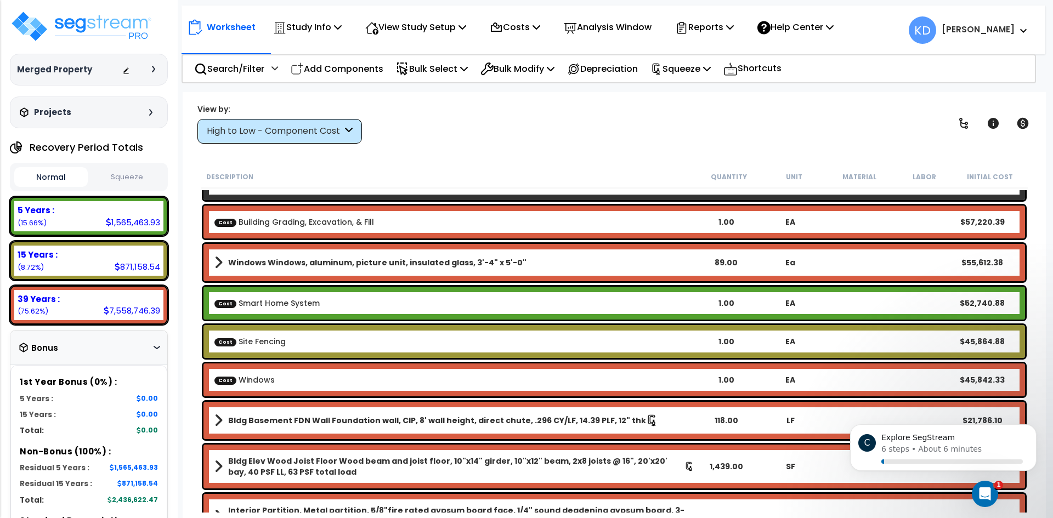
click at [148, 108] on div "Projects" at bounding box center [87, 112] width 141 height 11
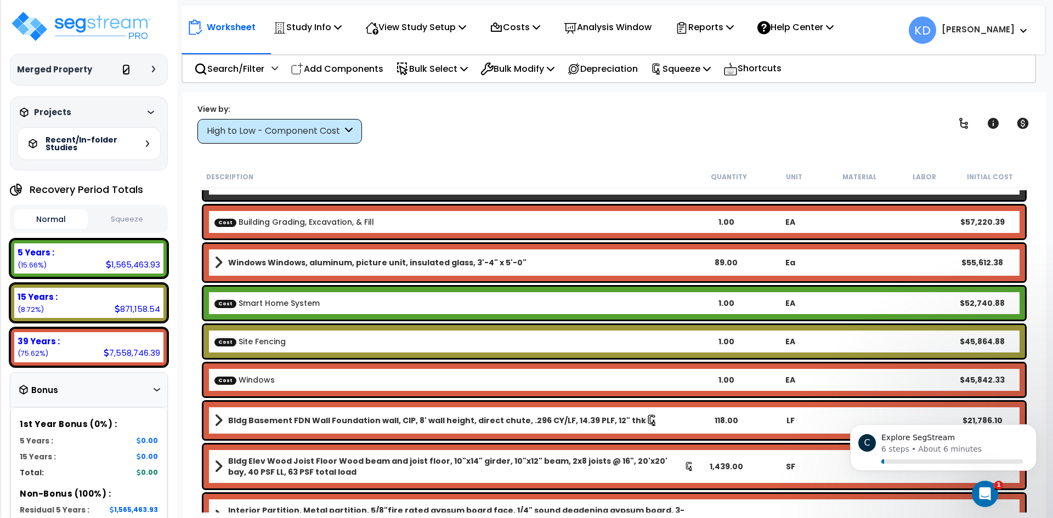
click at [127, 75] on link at bounding box center [126, 69] width 8 height 11
click at [1009, 27] on b "[PERSON_NAME]" at bounding box center [978, 30] width 73 height 12
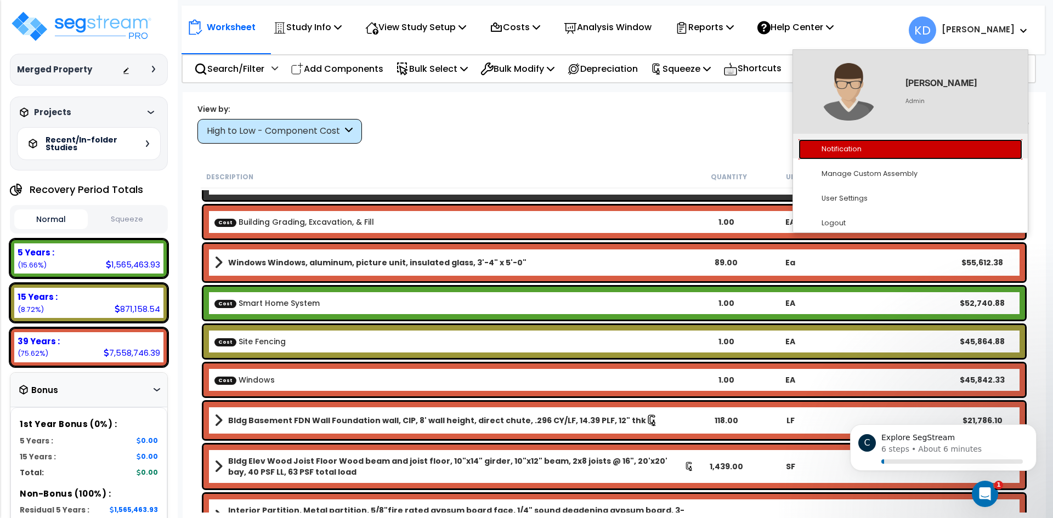
click at [905, 158] on link "Notification" at bounding box center [911, 149] width 224 height 20
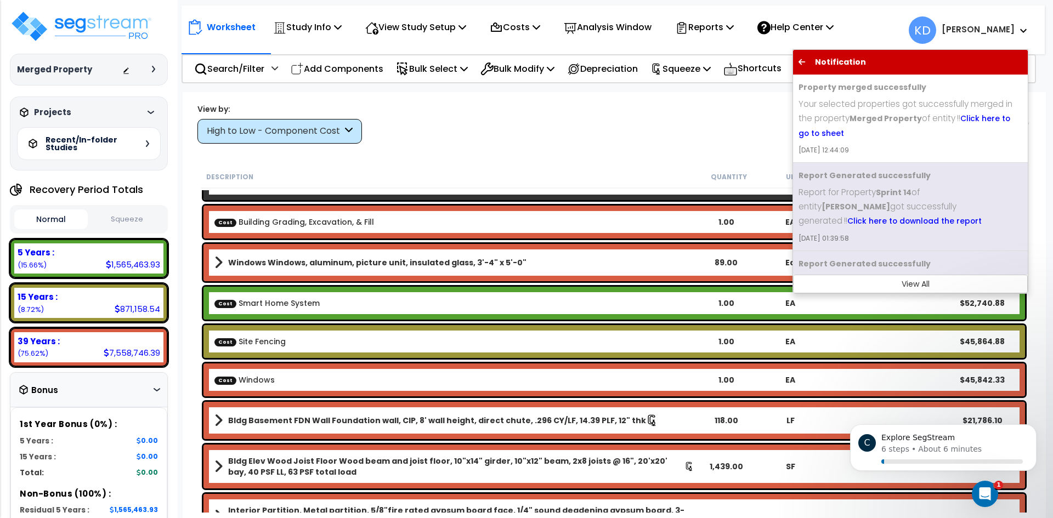
click at [810, 55] on li "Notification x" at bounding box center [910, 62] width 235 height 25
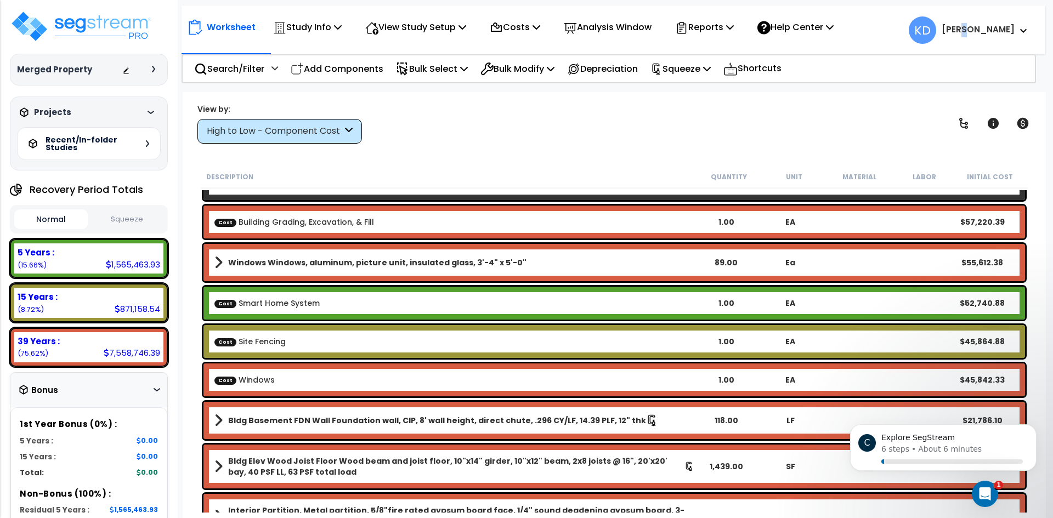
click at [1014, 35] on small "[PERSON_NAME]" at bounding box center [978, 30] width 73 height 14
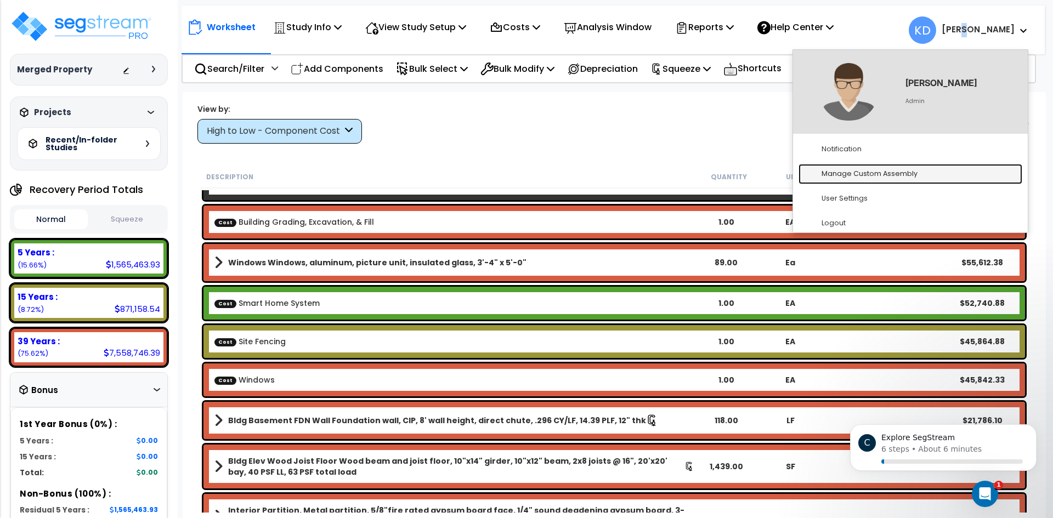
click at [895, 180] on link "Manage Custom Assembly" at bounding box center [911, 174] width 224 height 20
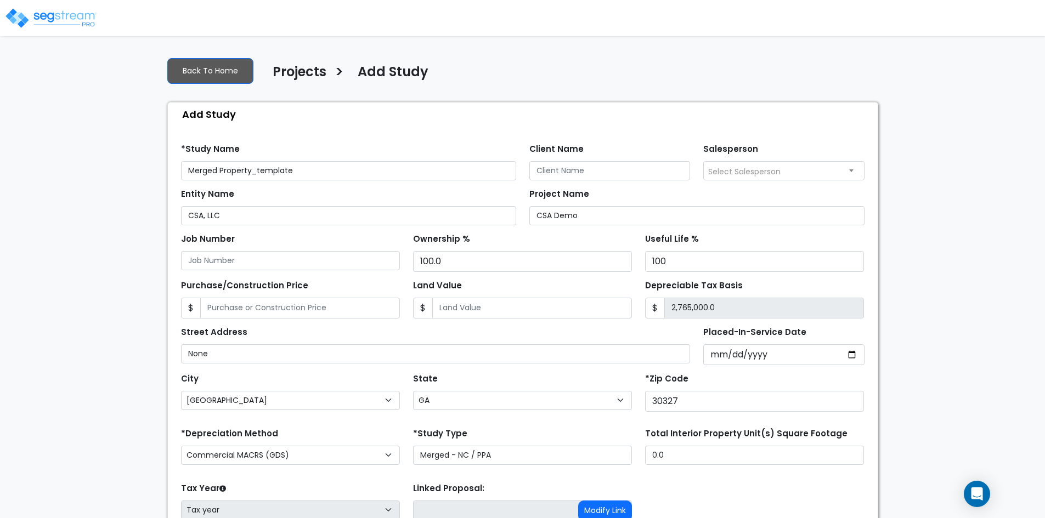
select select "[GEOGRAPHIC_DATA]"
select select "GA"
